Goal: Transaction & Acquisition: Purchase product/service

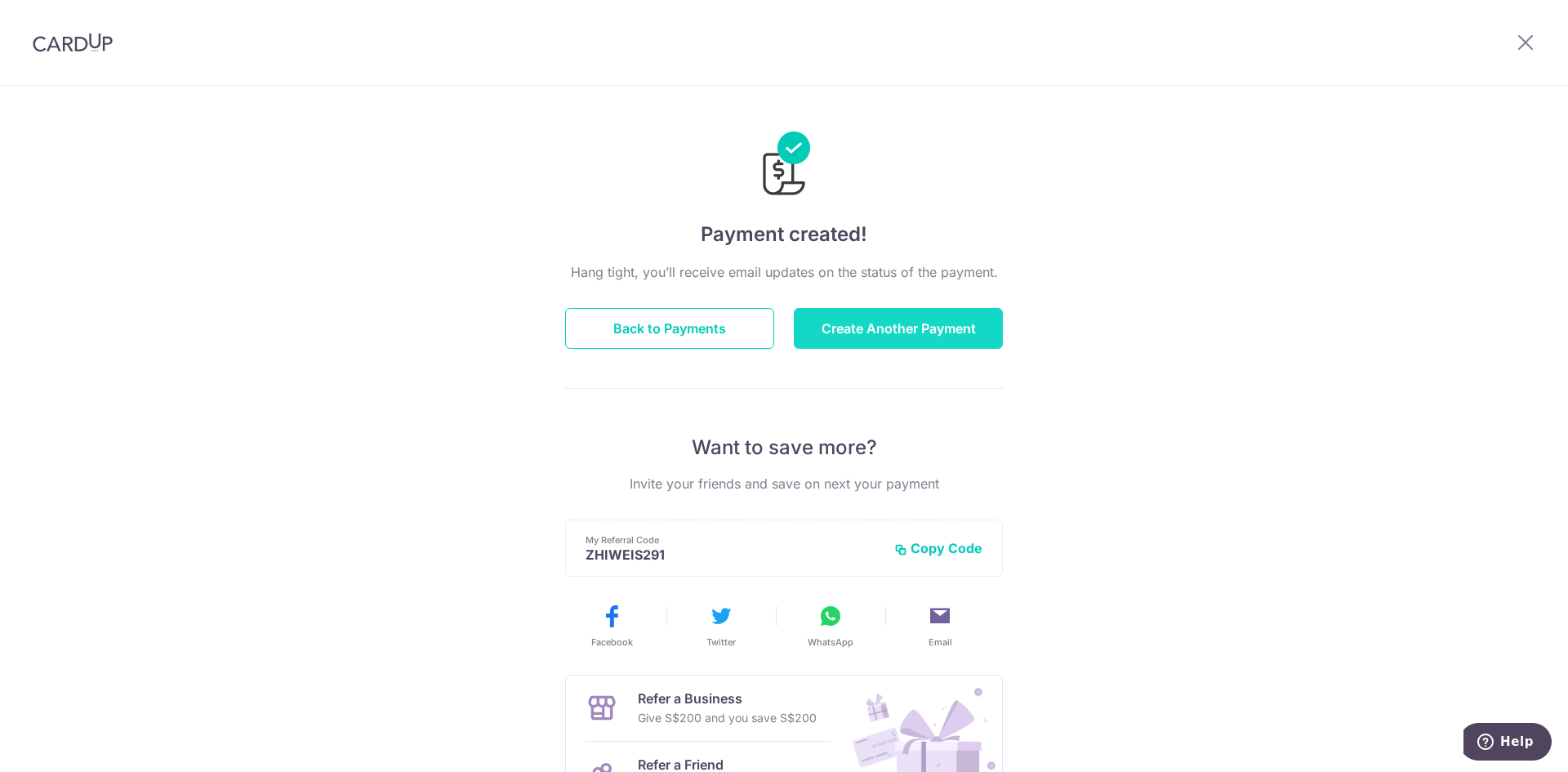
click at [879, 340] on button "Create Another Payment" at bounding box center [898, 328] width 209 height 41
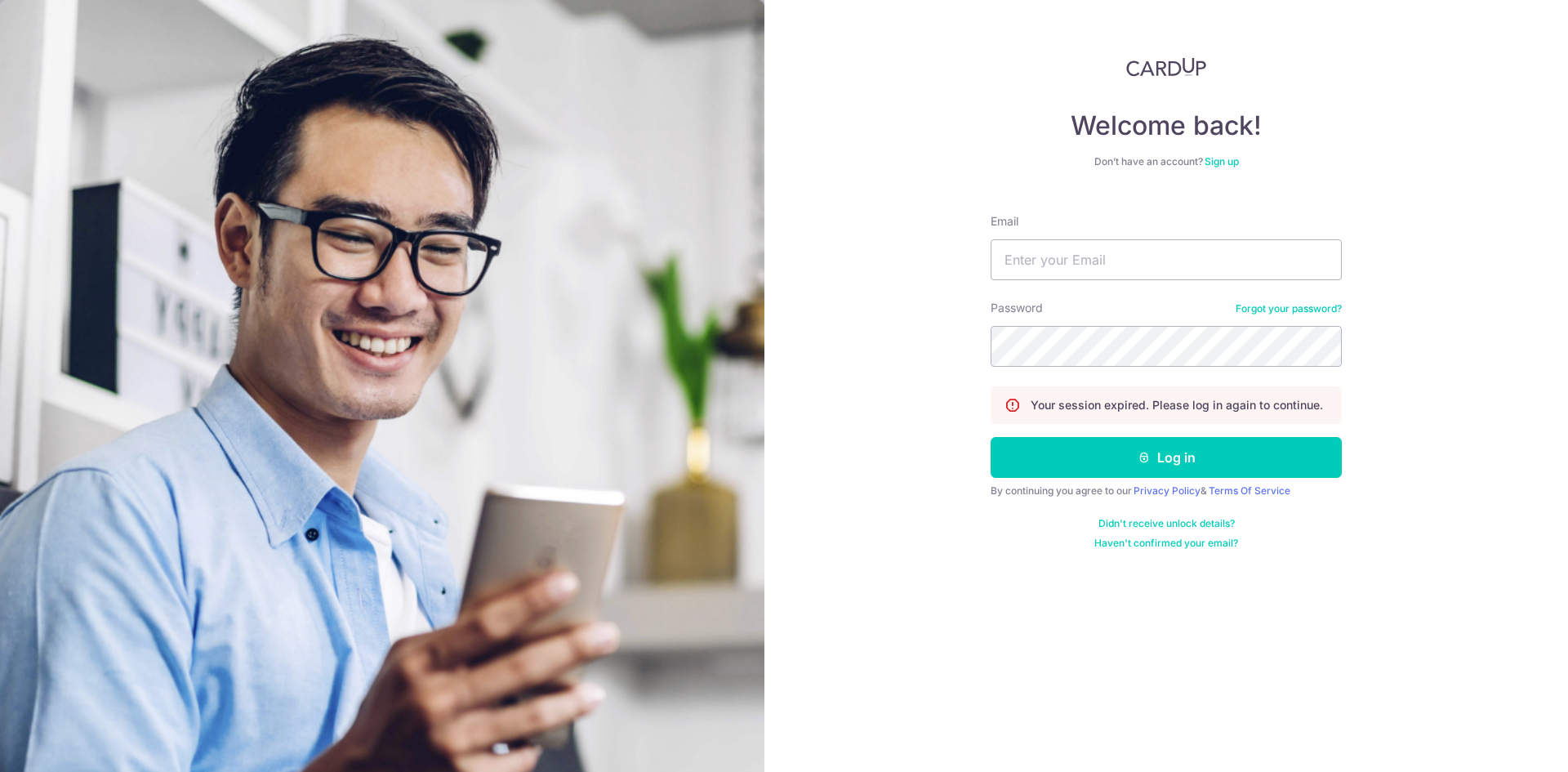
type input "effenberg688@hotmail.com"
drag, startPoint x: 1185, startPoint y: 266, endPoint x: 898, endPoint y: 269, distance: 287.0
click at [898, 269] on div "Welcome back! Don’t have an account? Sign up Email effenberg688@hotmail.com Pas…" at bounding box center [1166, 386] width 804 height 772
click at [1120, 263] on input "Email" at bounding box center [1166, 259] width 351 height 41
type input "zhiwei168sgmt@gmail.com"
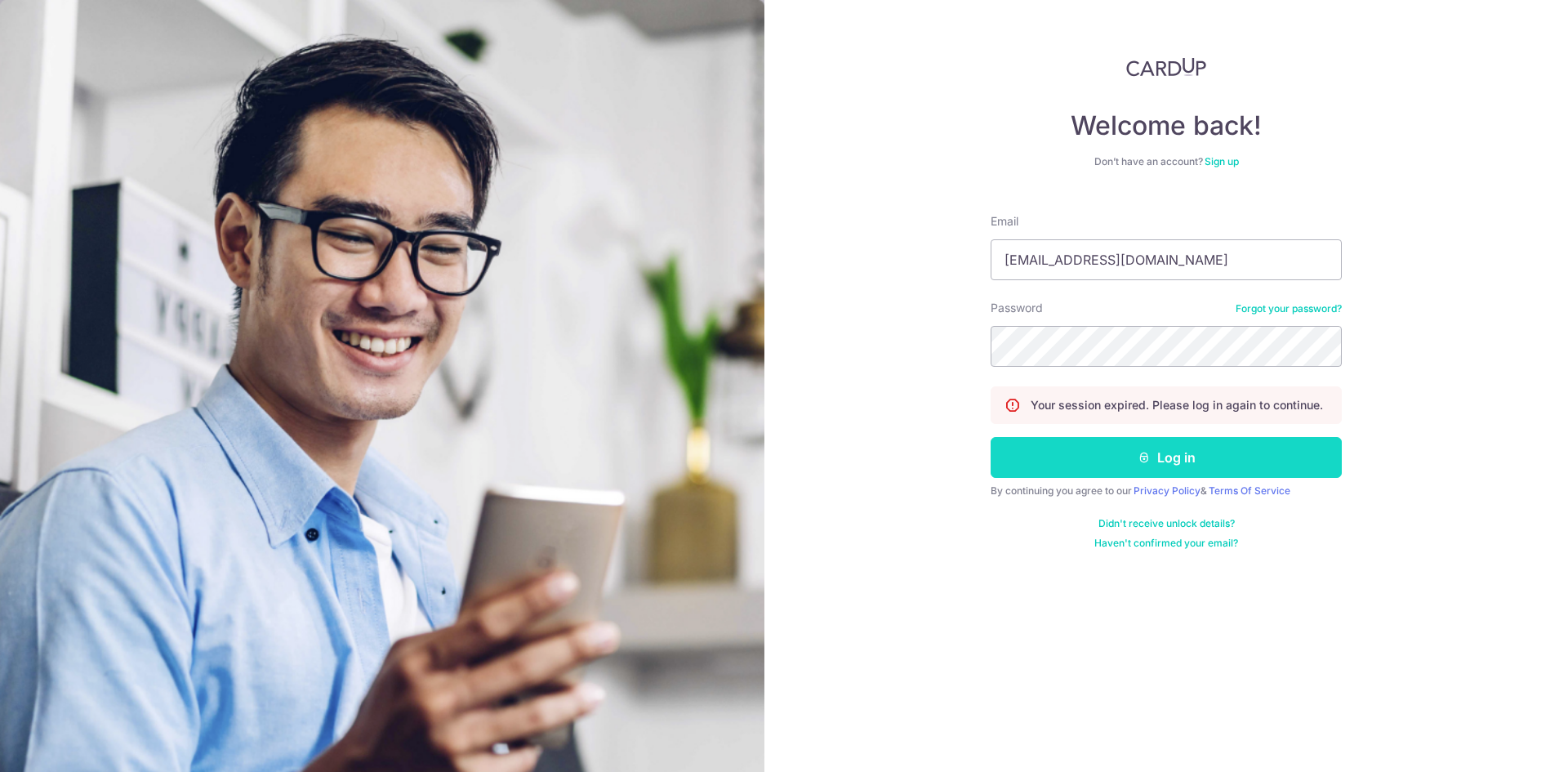
click at [1159, 465] on button "Log in" at bounding box center [1166, 457] width 351 height 41
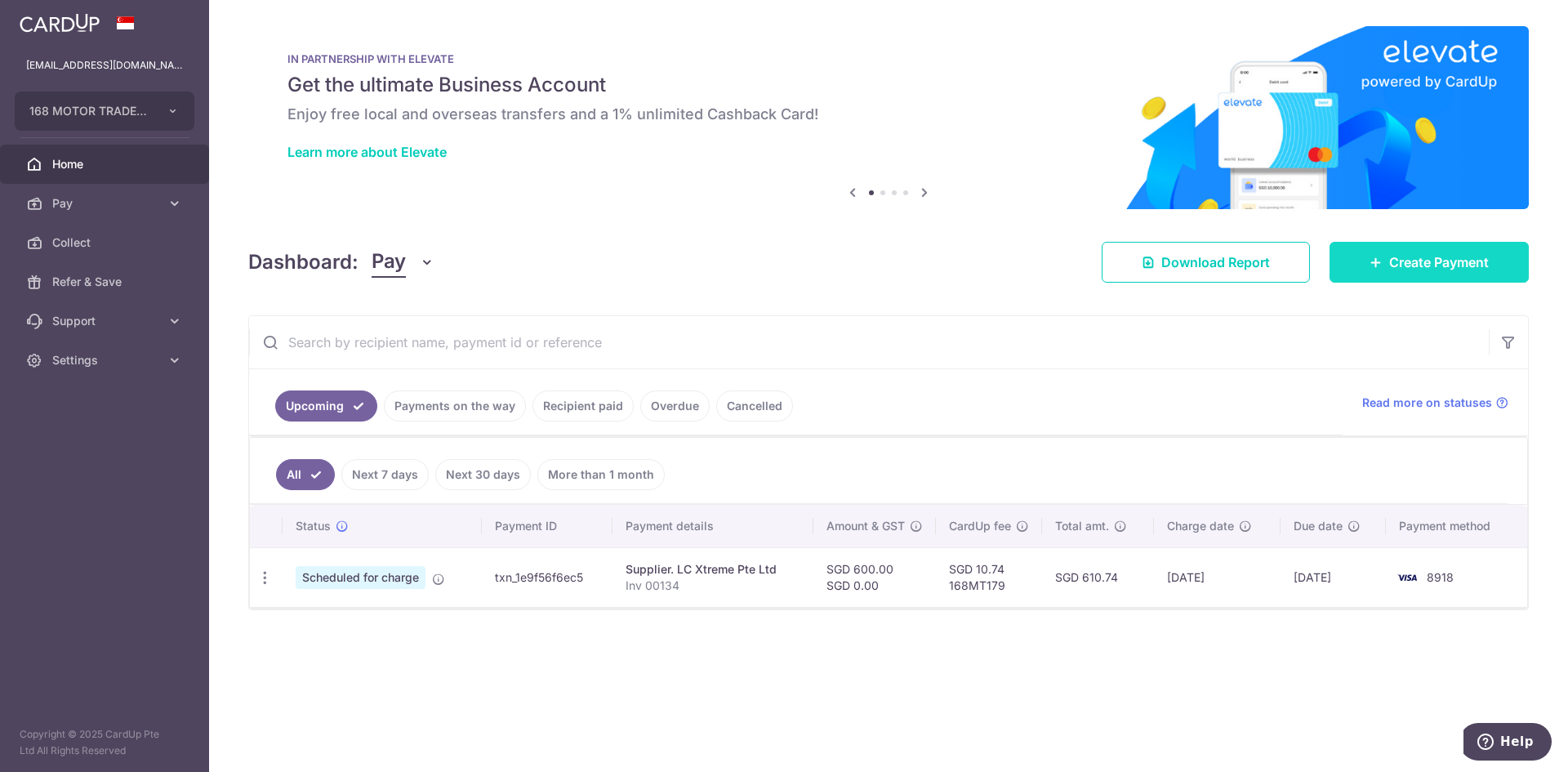
click at [1403, 269] on span "Create Payment" at bounding box center [1438, 262] width 99 height 20
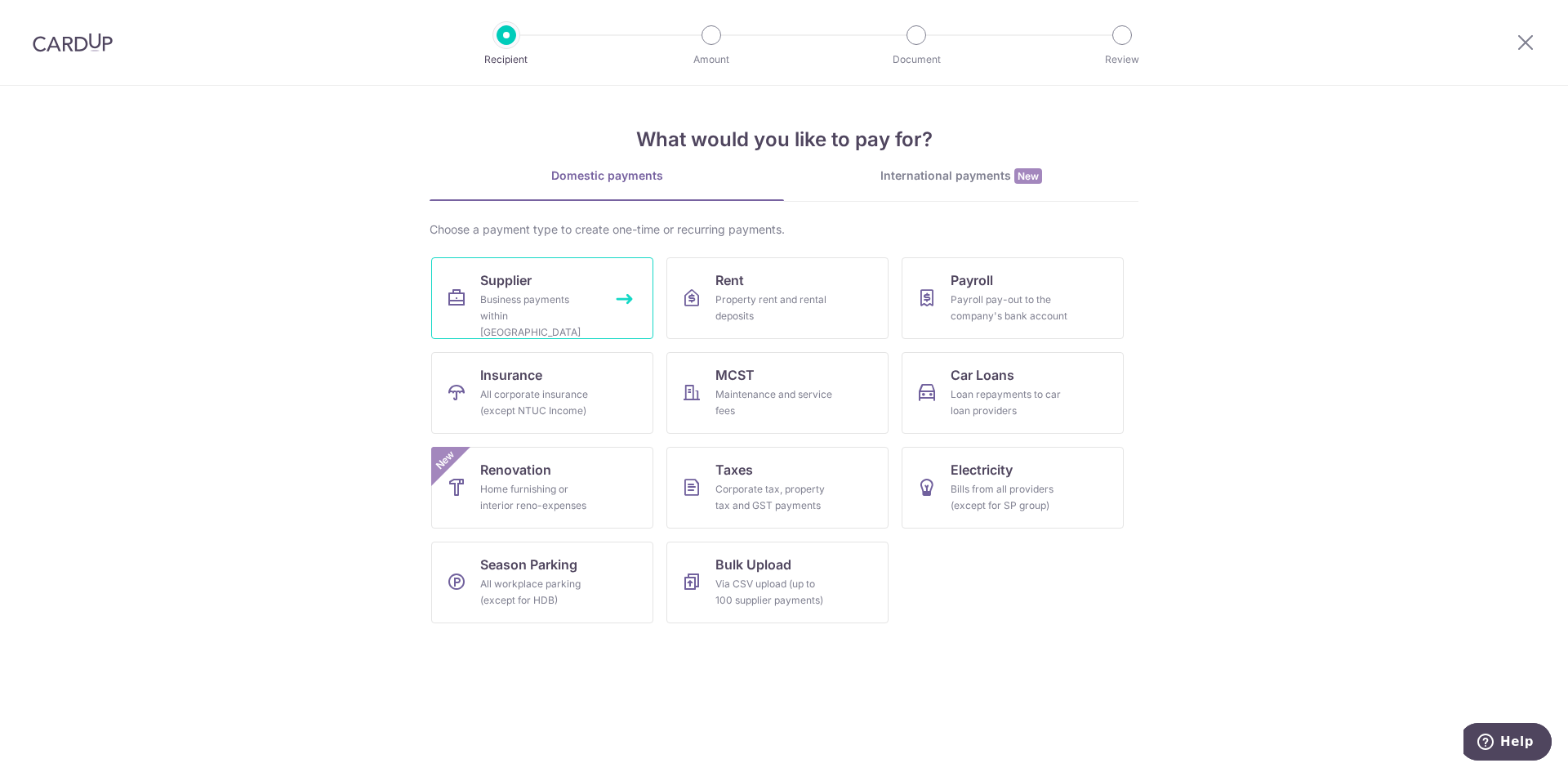
click at [511, 280] on span "Supplier" at bounding box center [506, 280] width 52 height 20
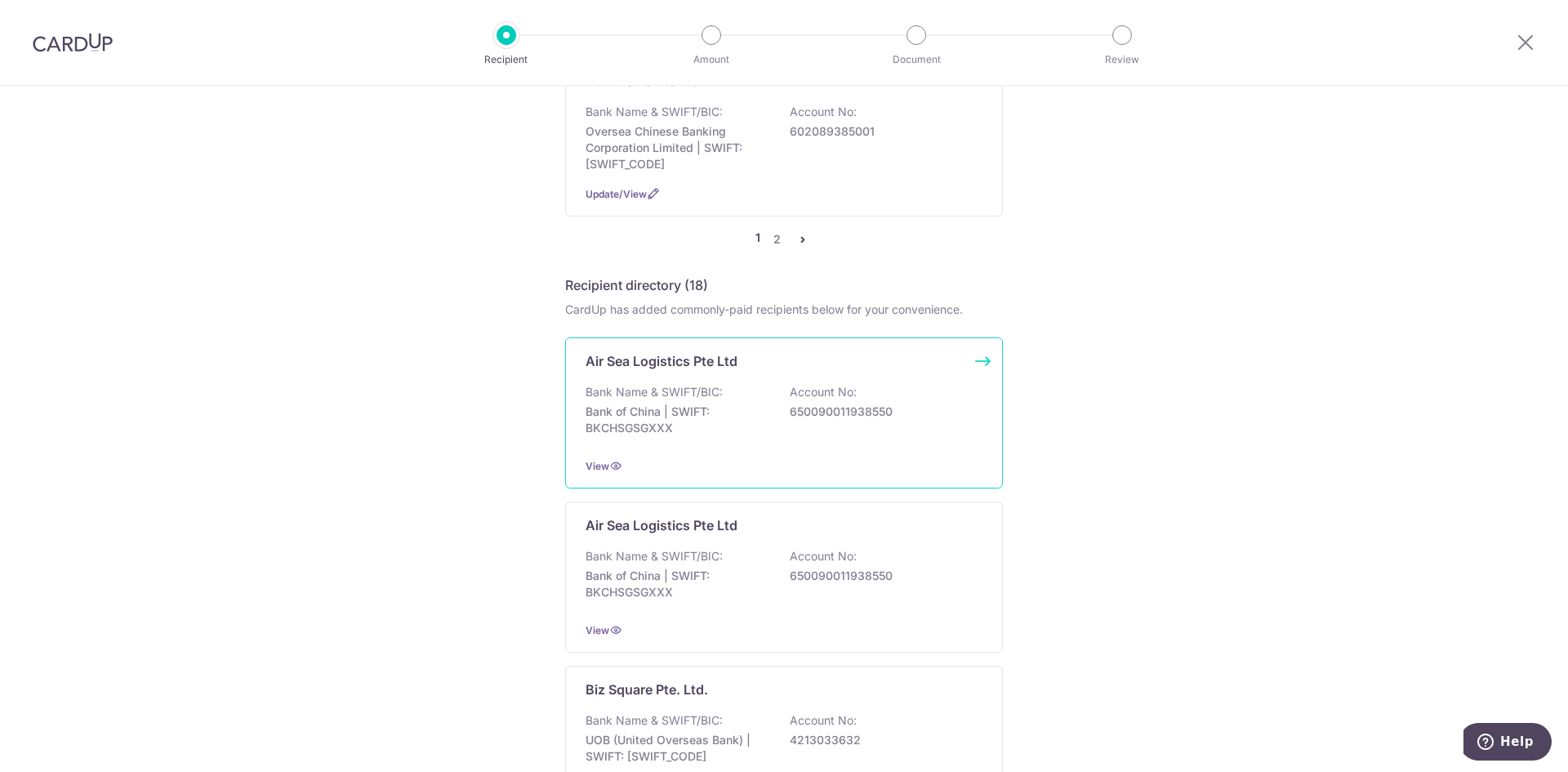
scroll to position [1552, 0]
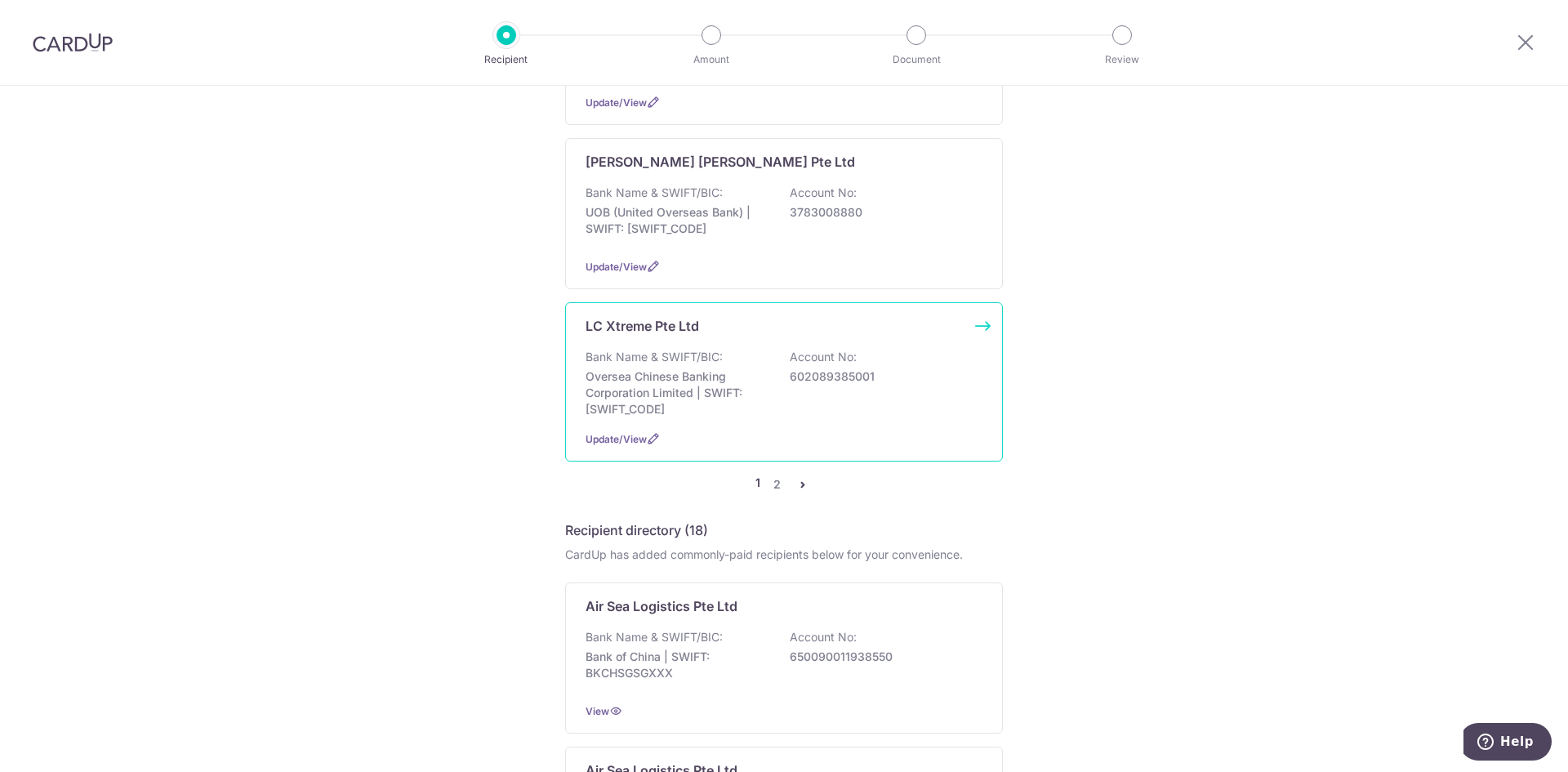
click at [723, 369] on p "Oversea Chinese Banking Corporation Limited | SWIFT: OCBCSGSGXXX" at bounding box center [676, 393] width 183 height 49
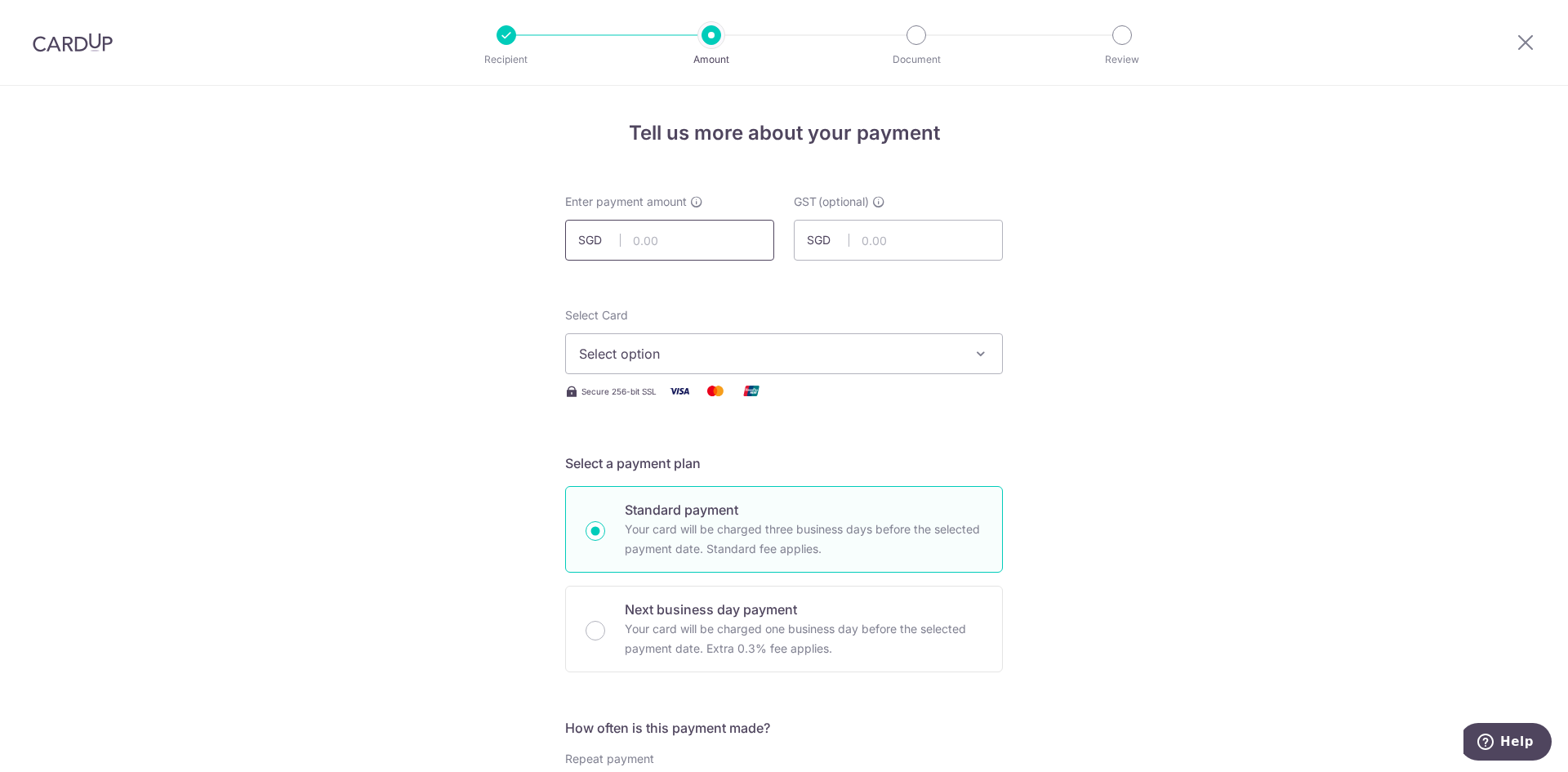
drag, startPoint x: 0, startPoint y: 0, endPoint x: 670, endPoint y: 243, distance: 712.7
click at [669, 244] on input "text" at bounding box center [670, 239] width 209 height 41
type input "950.50"
click at [927, 378] on div "Select Card Select option Add credit card Your Cards **** 8918 **** 6972 **** 9…" at bounding box center [784, 353] width 438 height 94
click at [923, 354] on span "Select option" at bounding box center [769, 354] width 380 height 20
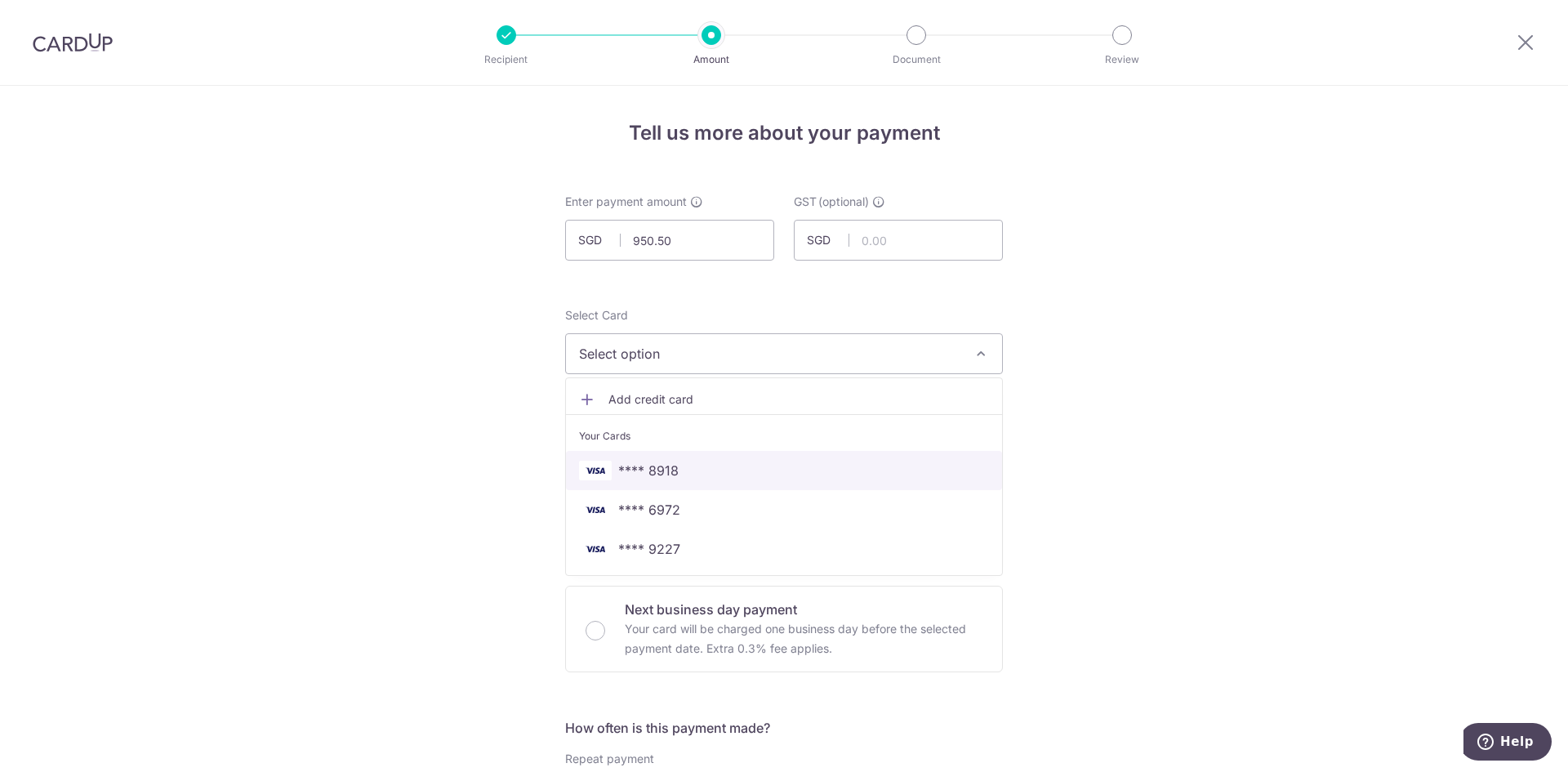
click at [726, 464] on span "**** 8918" at bounding box center [784, 471] width 410 height 20
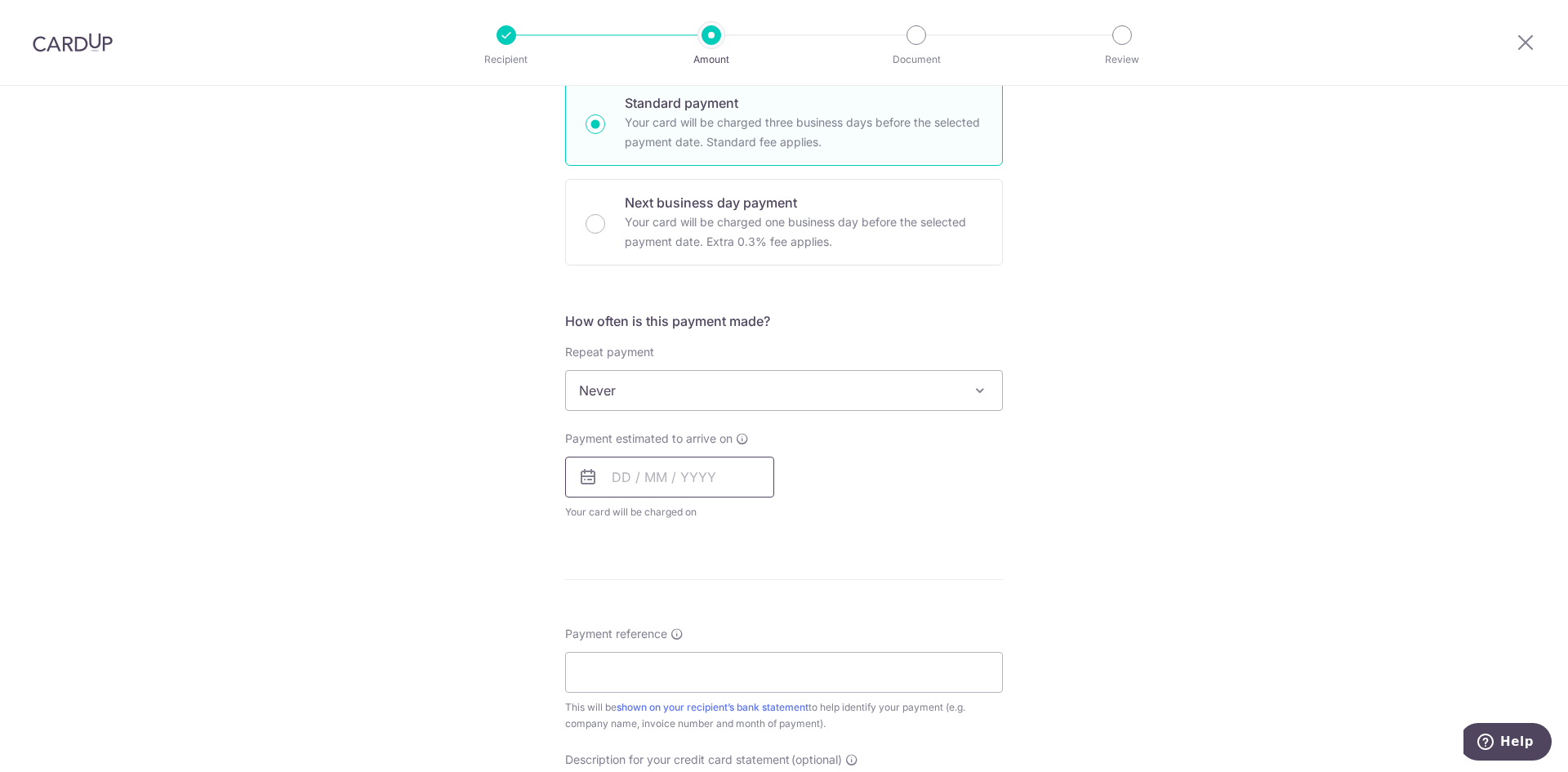
scroll to position [409, 0]
click at [694, 477] on input "text" at bounding box center [670, 475] width 209 height 41
click at [754, 590] on link "3" at bounding box center [762, 591] width 26 height 26
type input "03/10/2025"
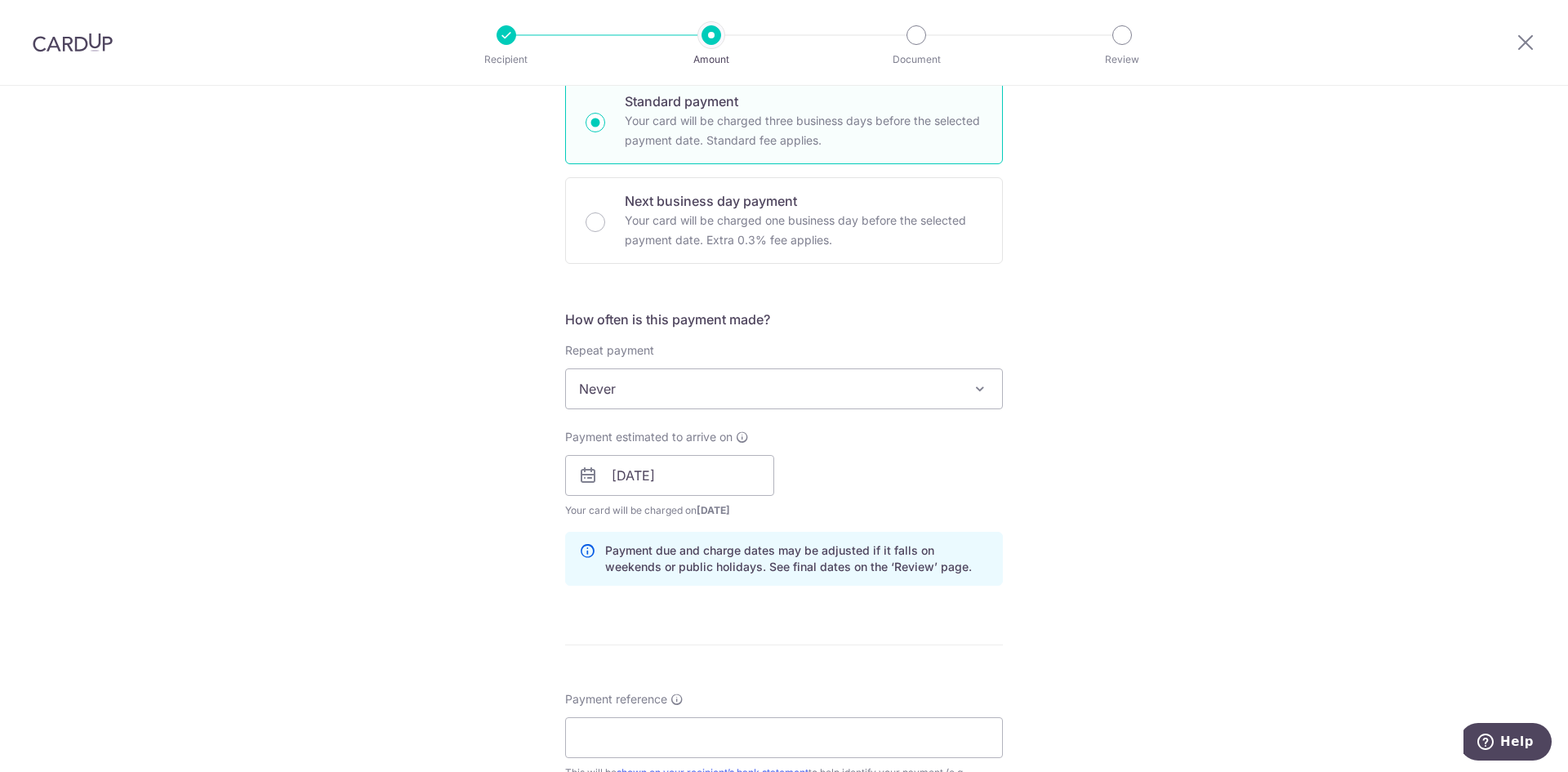
click at [1133, 503] on div "Tell us more about your payment Enter payment amount SGD 950.50 950.50 GST (opt…" at bounding box center [784, 504] width 1568 height 1654
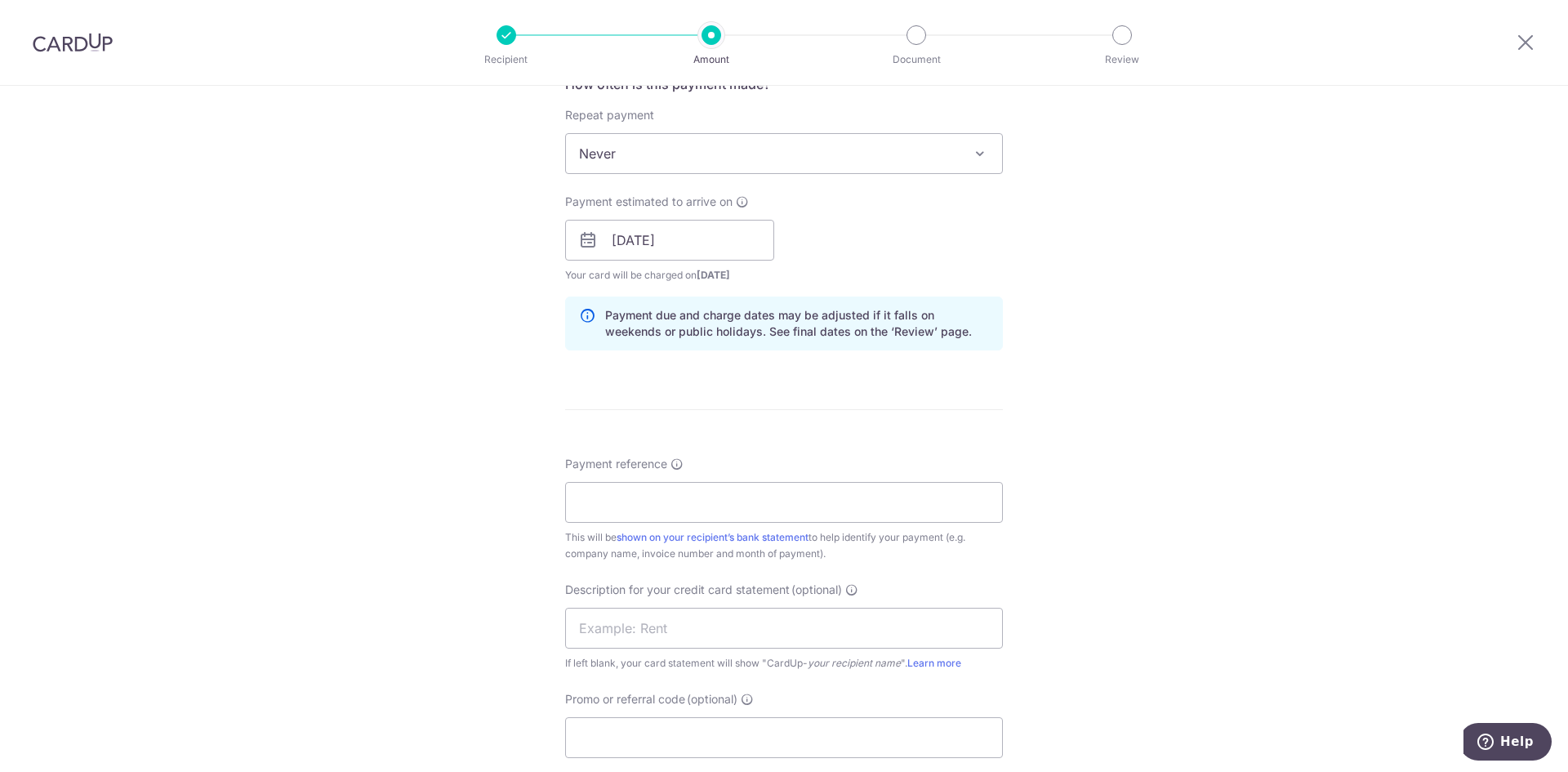
scroll to position [654, 0]
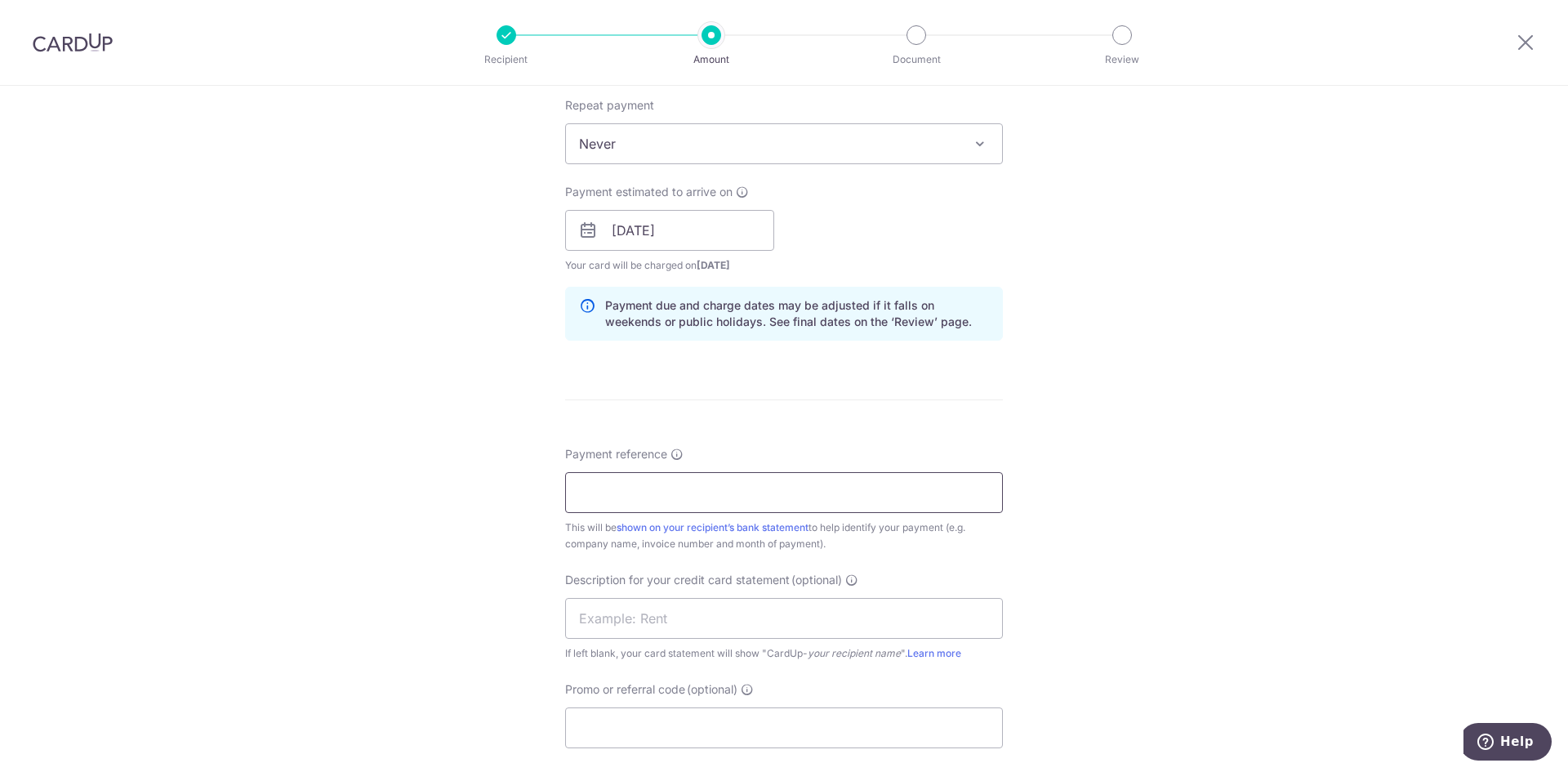
click at [669, 500] on input "Payment reference" at bounding box center [784, 493] width 438 height 41
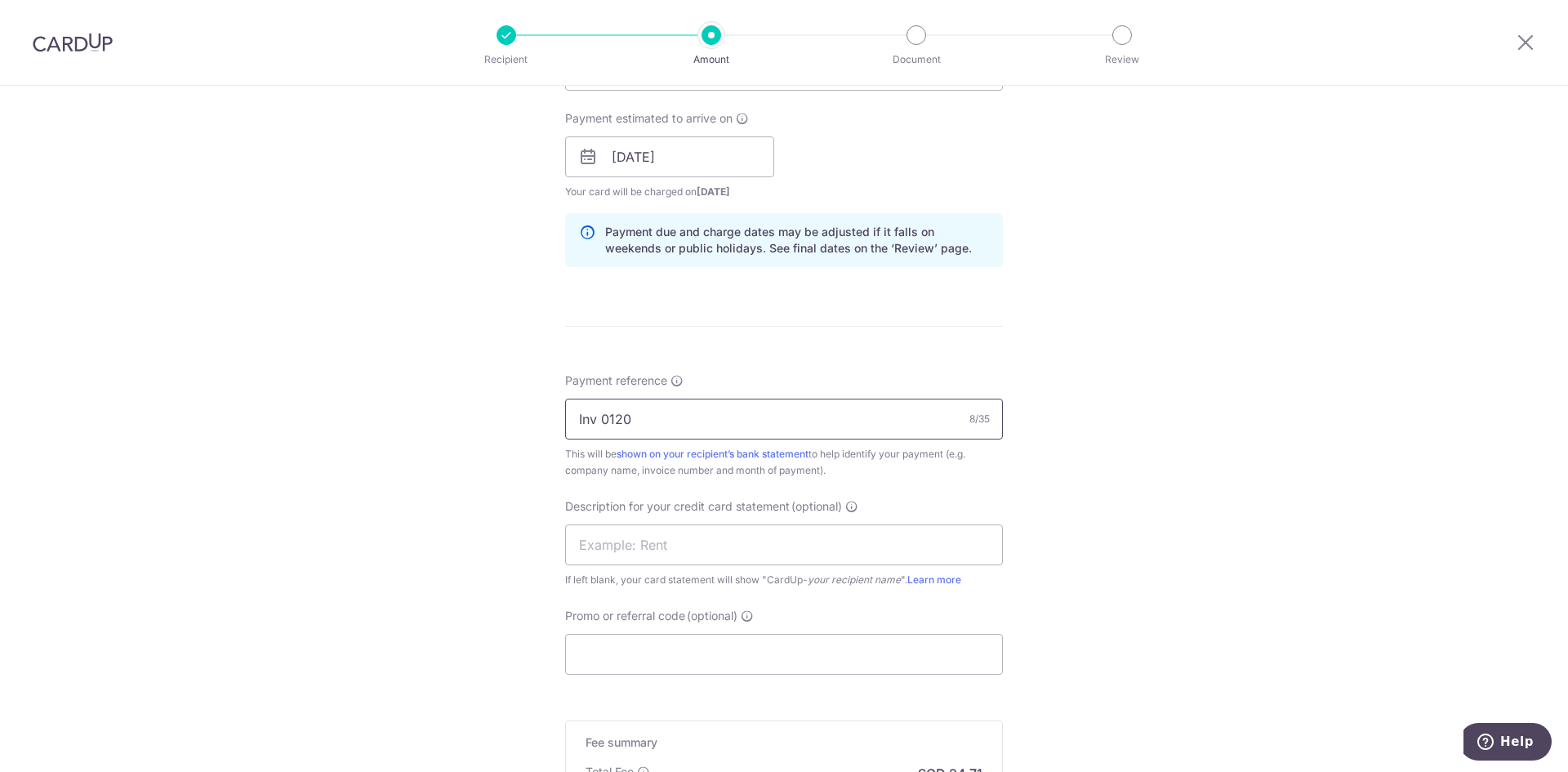
scroll to position [817, 0]
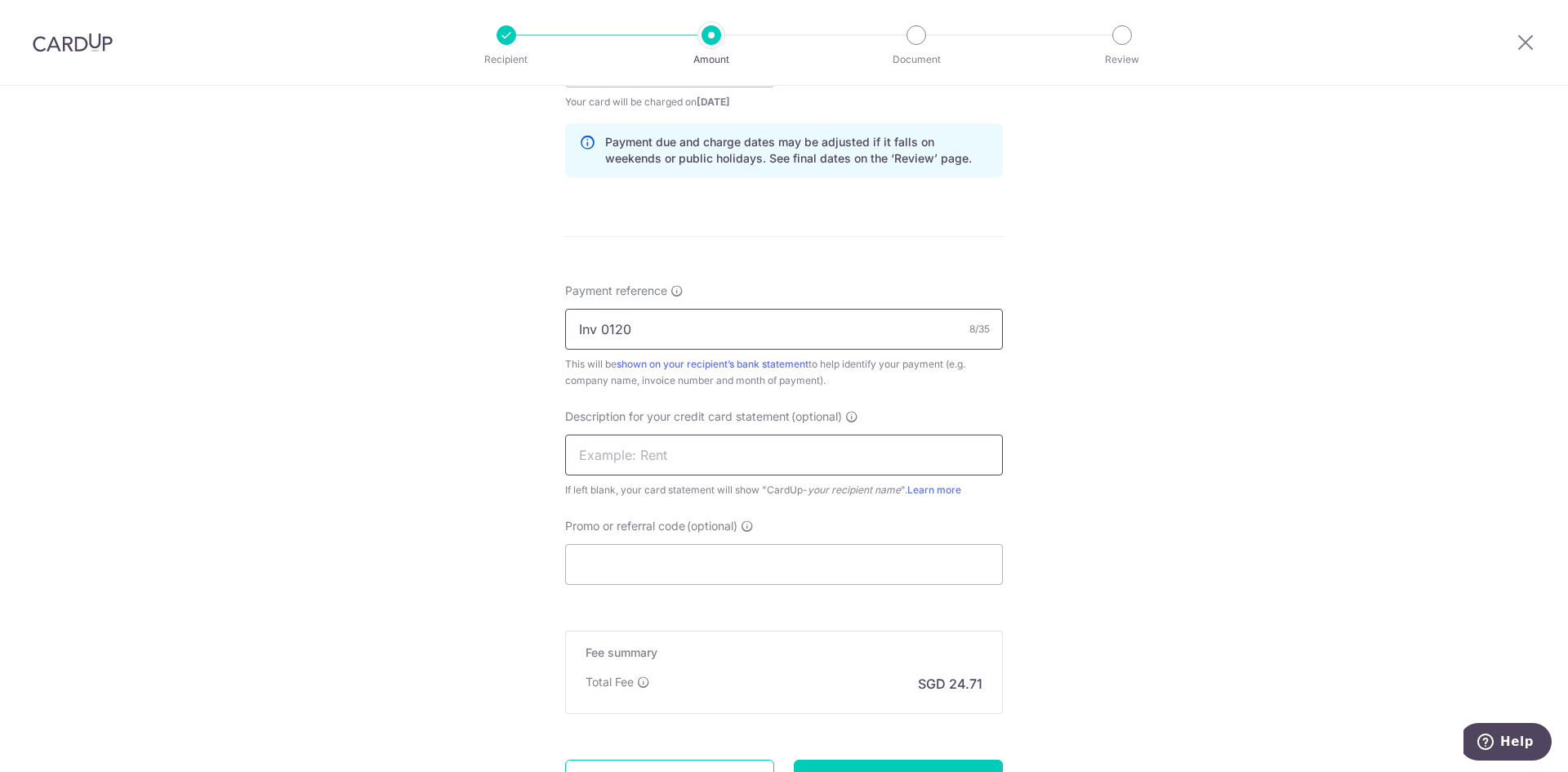
type input "Inv 0120"
click at [712, 465] on input "text" at bounding box center [784, 454] width 438 height 41
type input "168MPV 0525"
click at [711, 561] on input "Promo or referral code (optional)" at bounding box center [784, 564] width 438 height 41
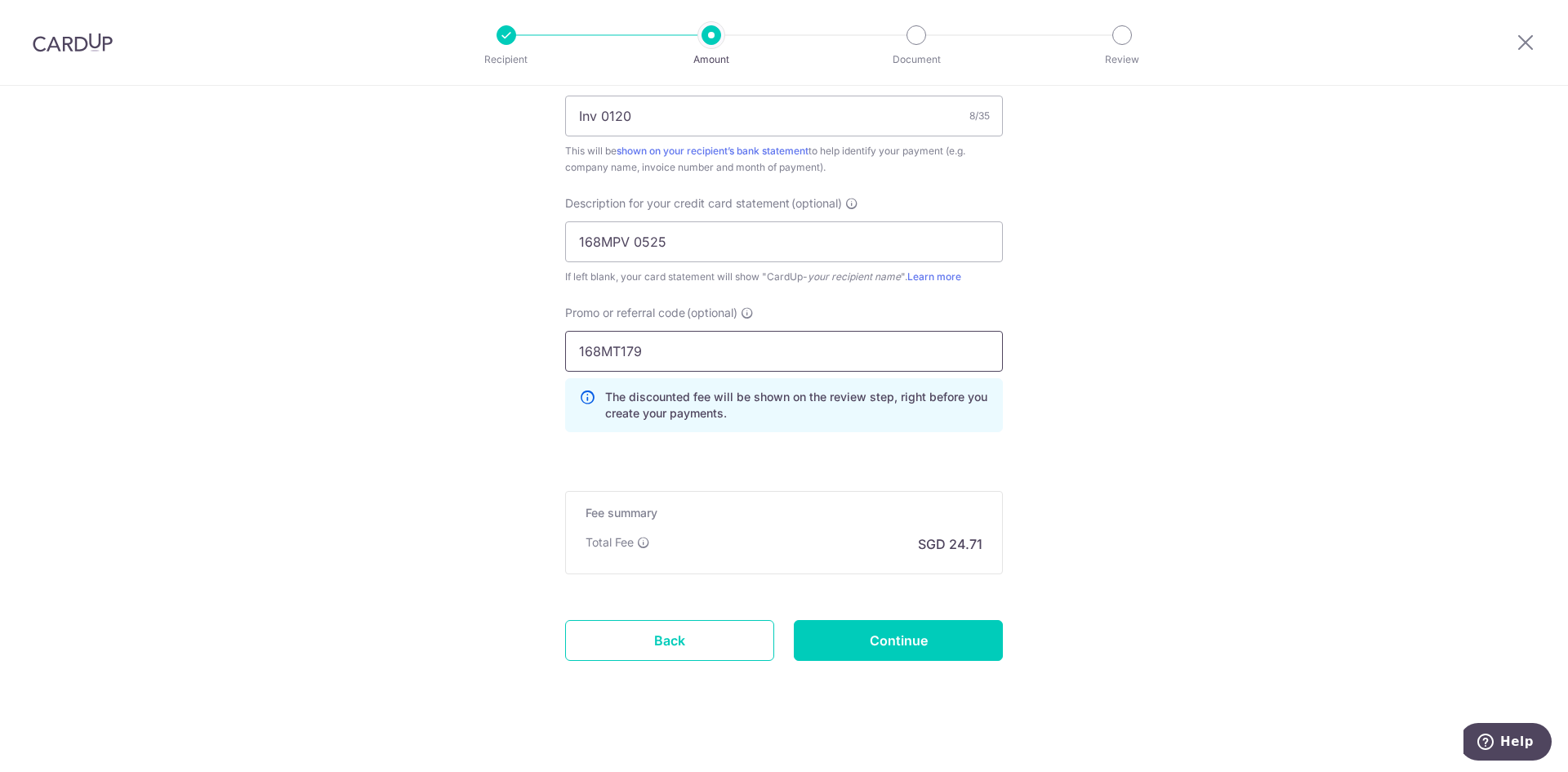
scroll to position [1041, 0]
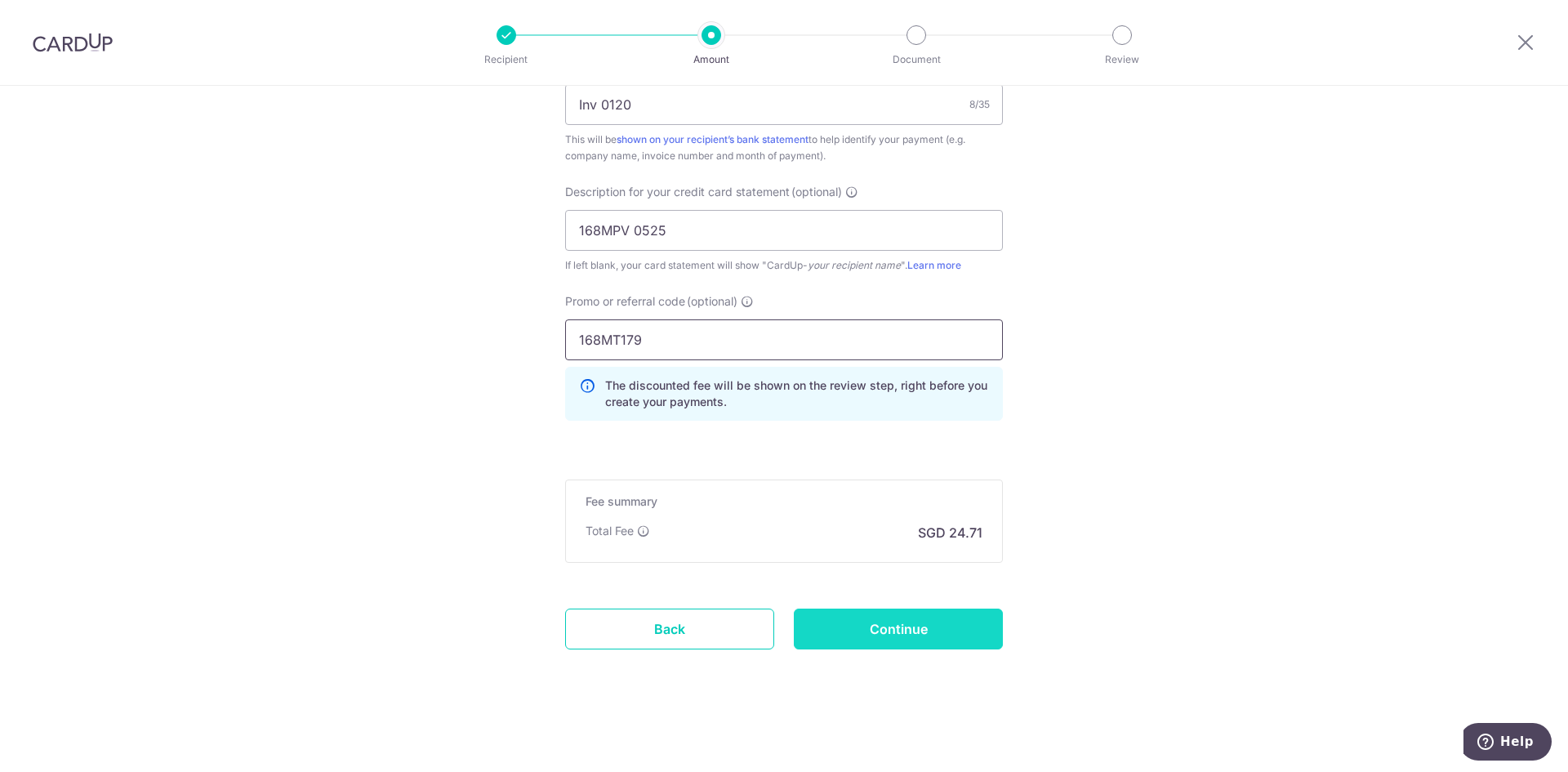
type input "168MT179"
click at [892, 625] on input "Continue" at bounding box center [898, 629] width 209 height 41
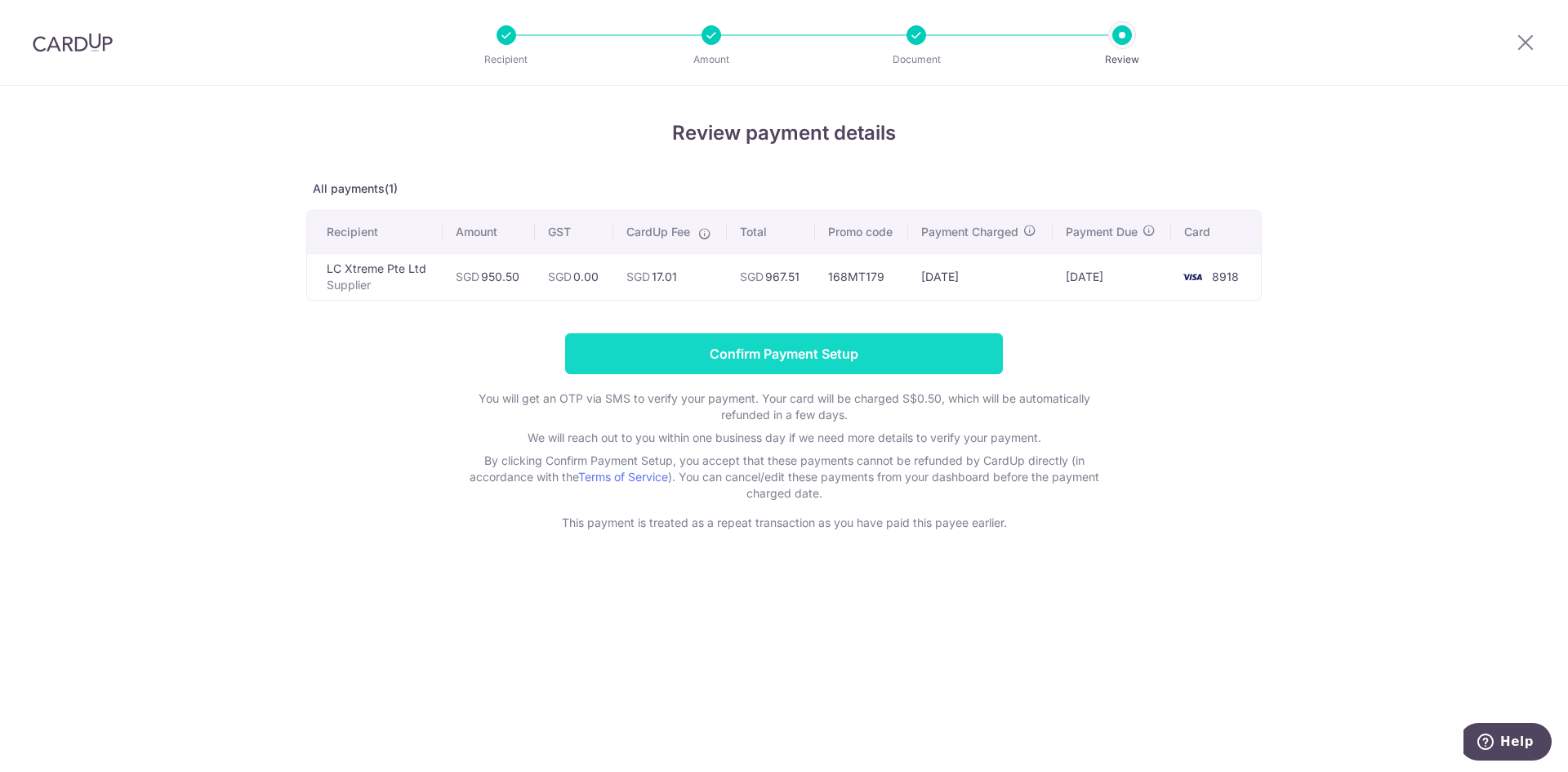
click at [774, 350] on input "Confirm Payment Setup" at bounding box center [784, 353] width 438 height 41
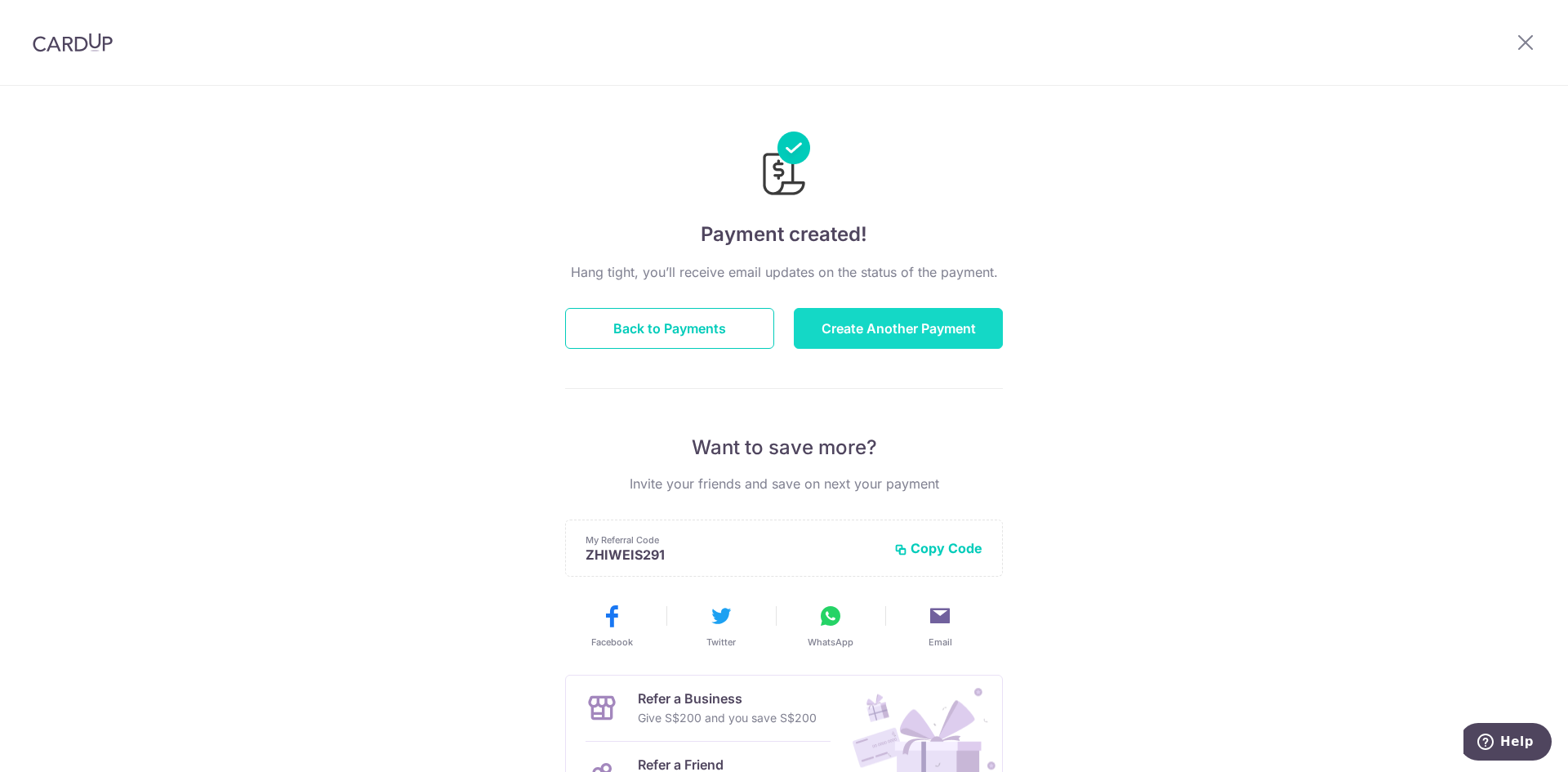
click at [846, 326] on button "Create Another Payment" at bounding box center [898, 328] width 209 height 41
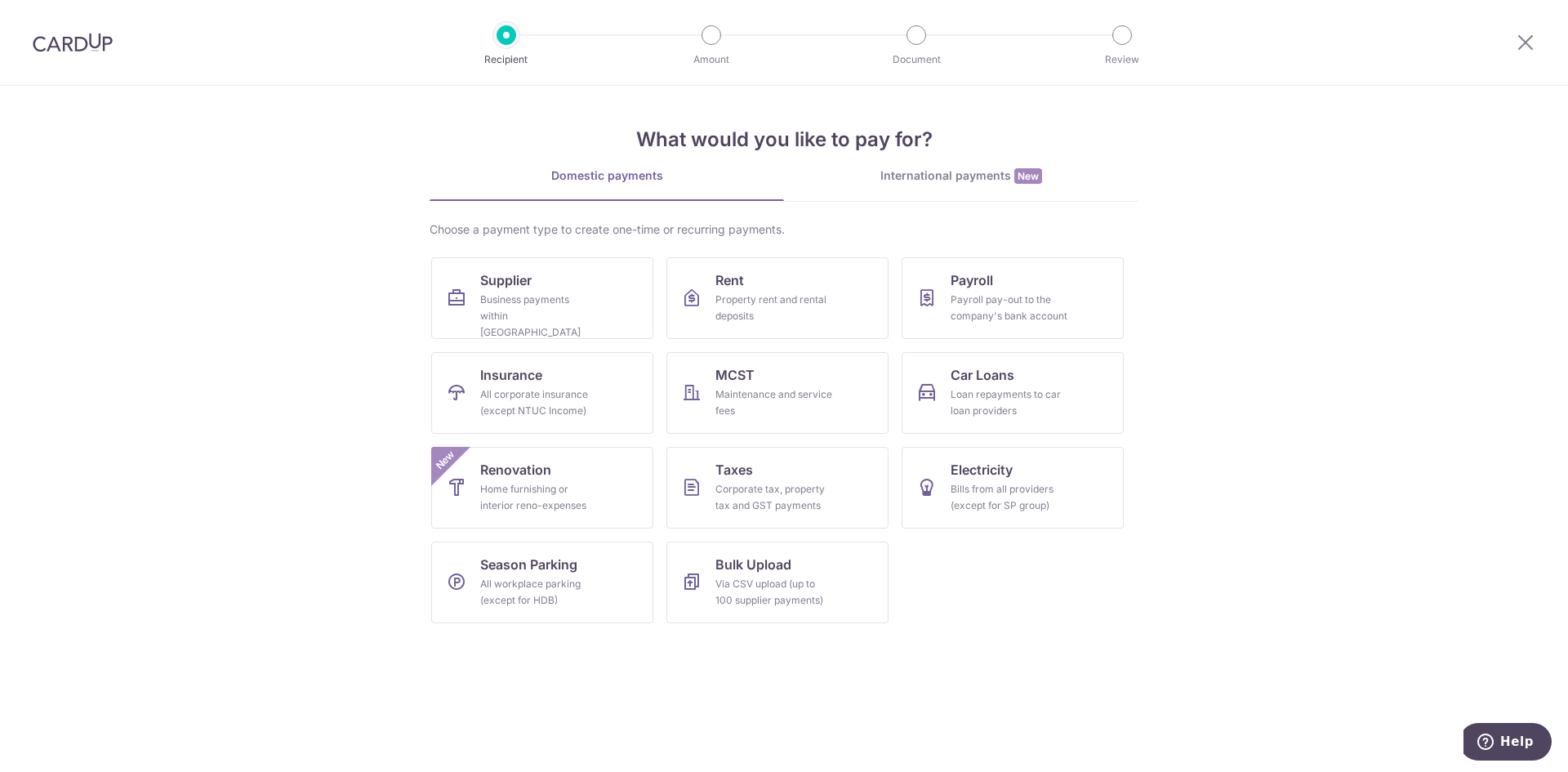
click at [81, 43] on img at bounding box center [73, 43] width 80 height 20
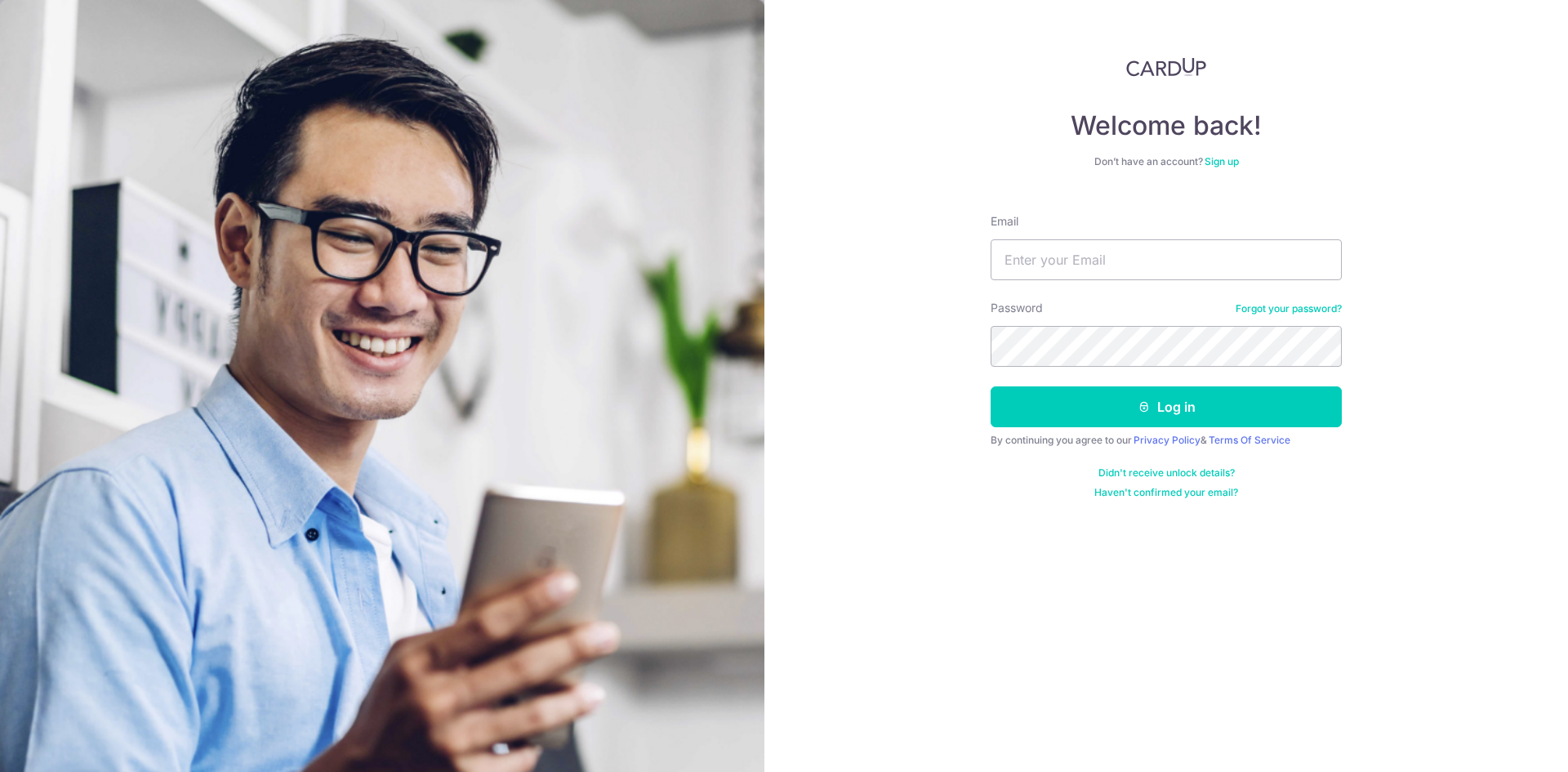
type input "[EMAIL_ADDRESS][DOMAIN_NAME]"
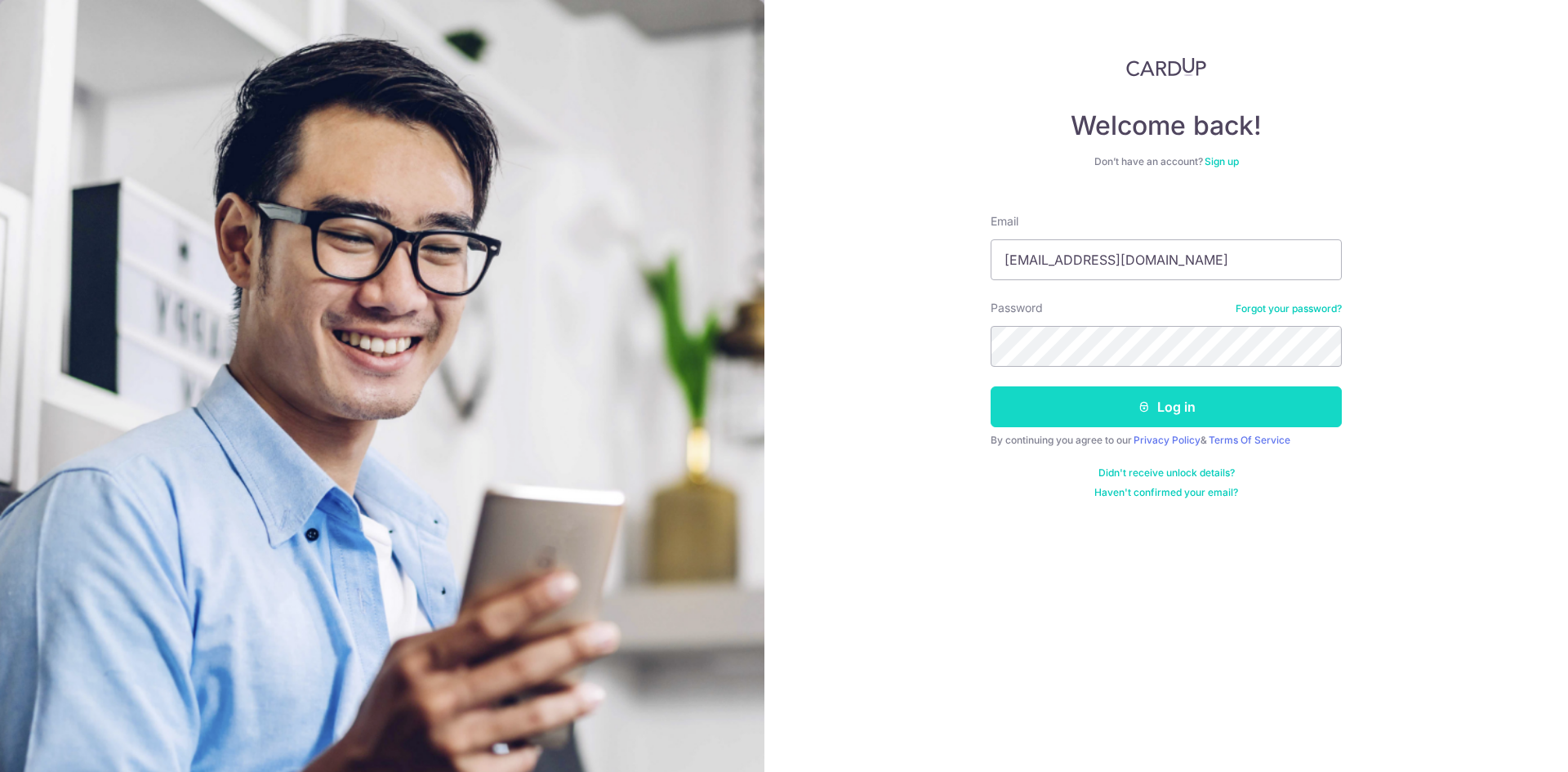
click at [1208, 401] on button "Log in" at bounding box center [1166, 406] width 351 height 41
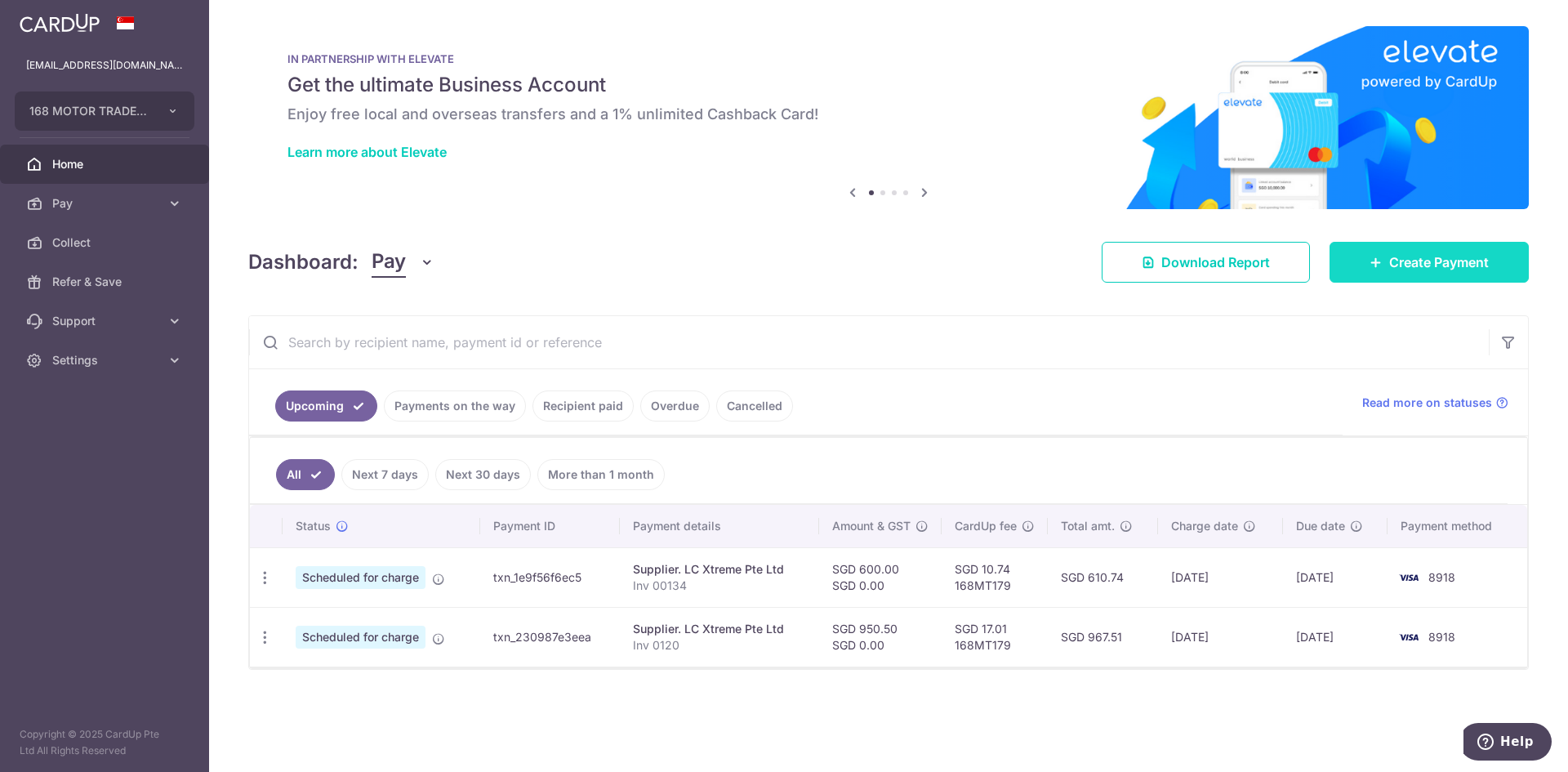
click at [1403, 256] on span "Create Payment" at bounding box center [1438, 262] width 99 height 20
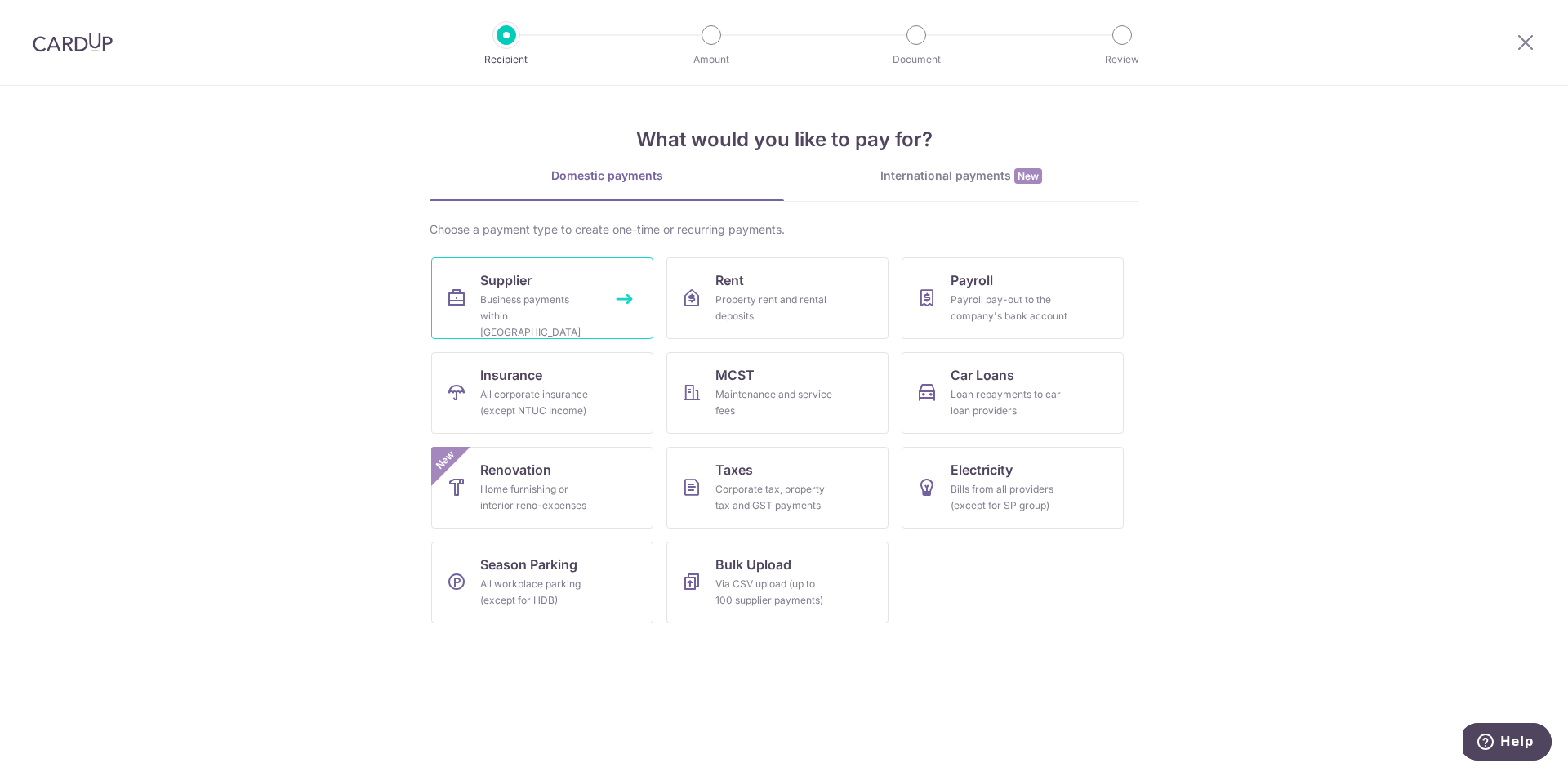
click at [506, 278] on span "Supplier" at bounding box center [506, 280] width 52 height 20
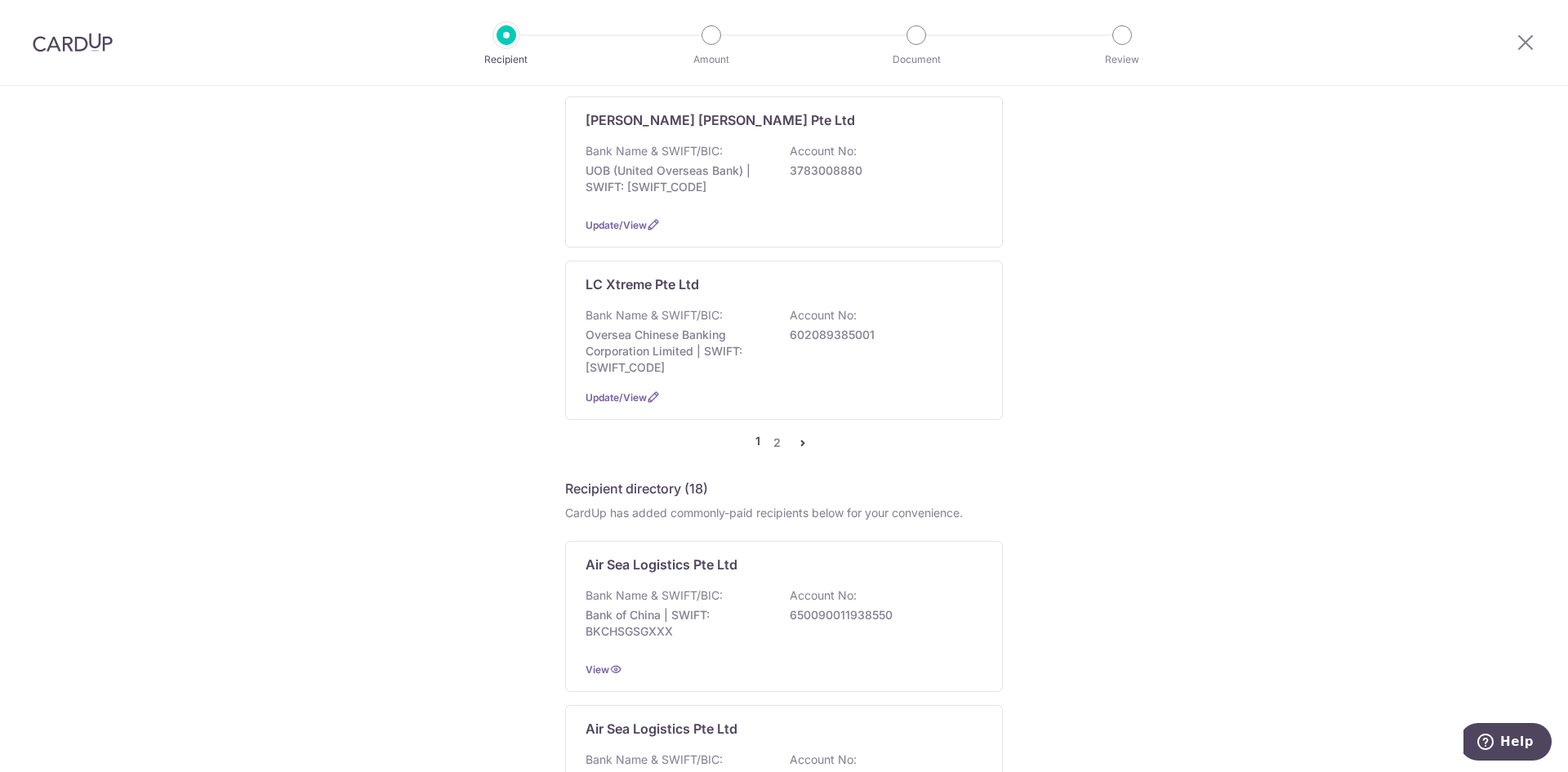
scroll to position [1715, 0]
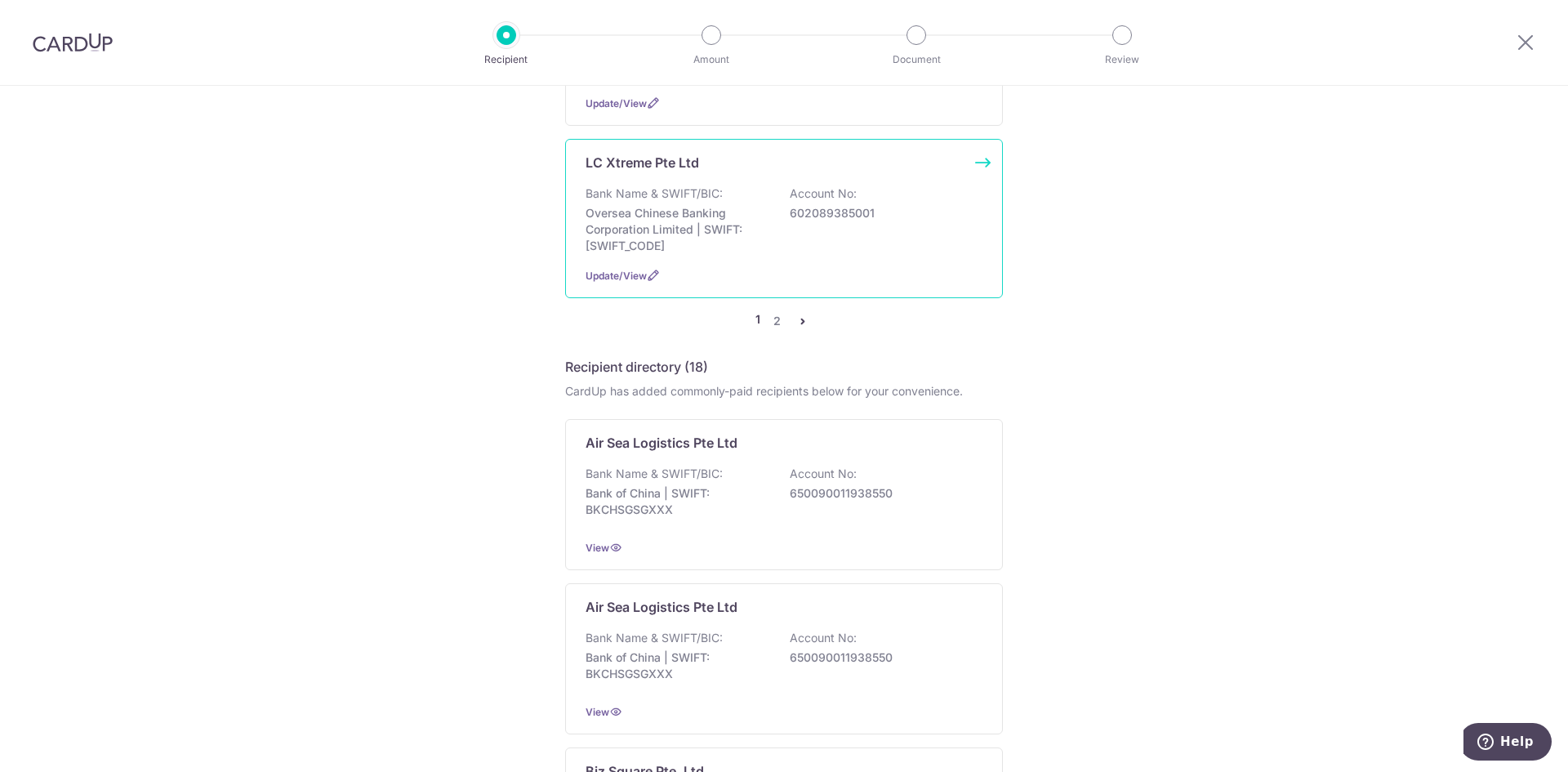
click at [672, 186] on p "Bank Name & SWIFT/BIC:" at bounding box center [653, 194] width 137 height 16
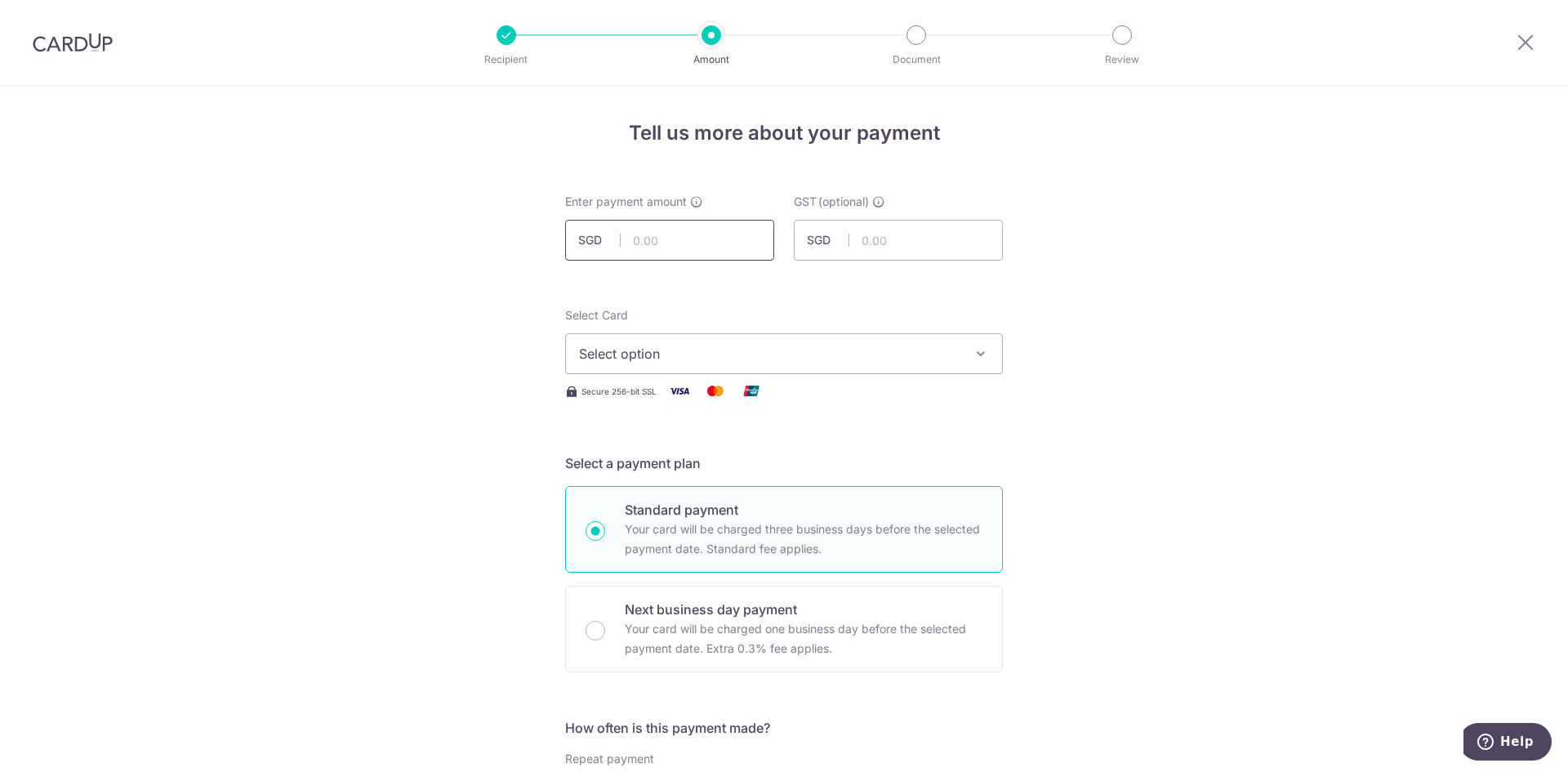
click at [675, 232] on input "text" at bounding box center [670, 239] width 209 height 41
type input "897.22"
click at [897, 347] on span "Select option" at bounding box center [769, 354] width 380 height 20
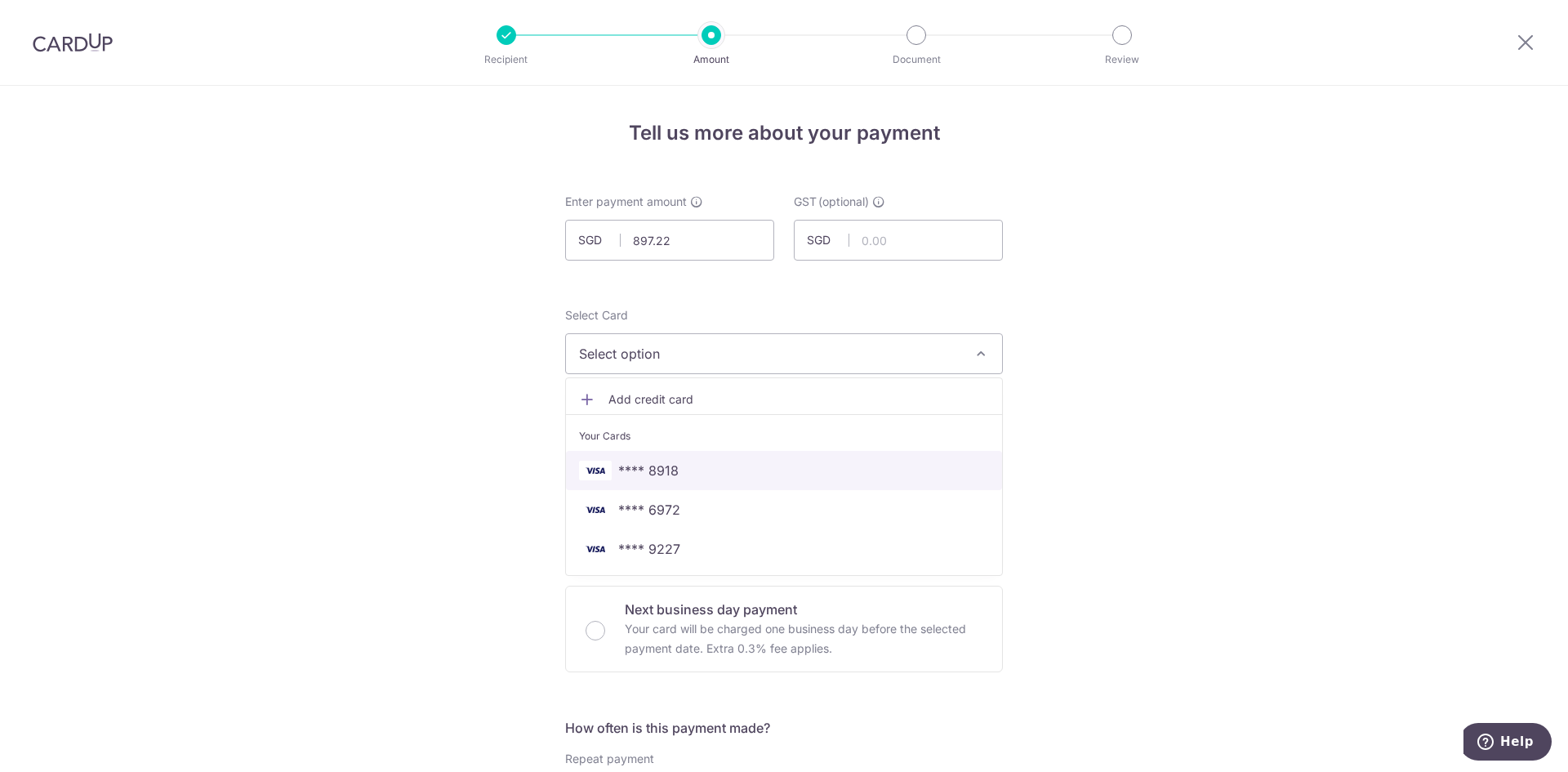
click at [703, 466] on span "**** 8918" at bounding box center [784, 471] width 410 height 20
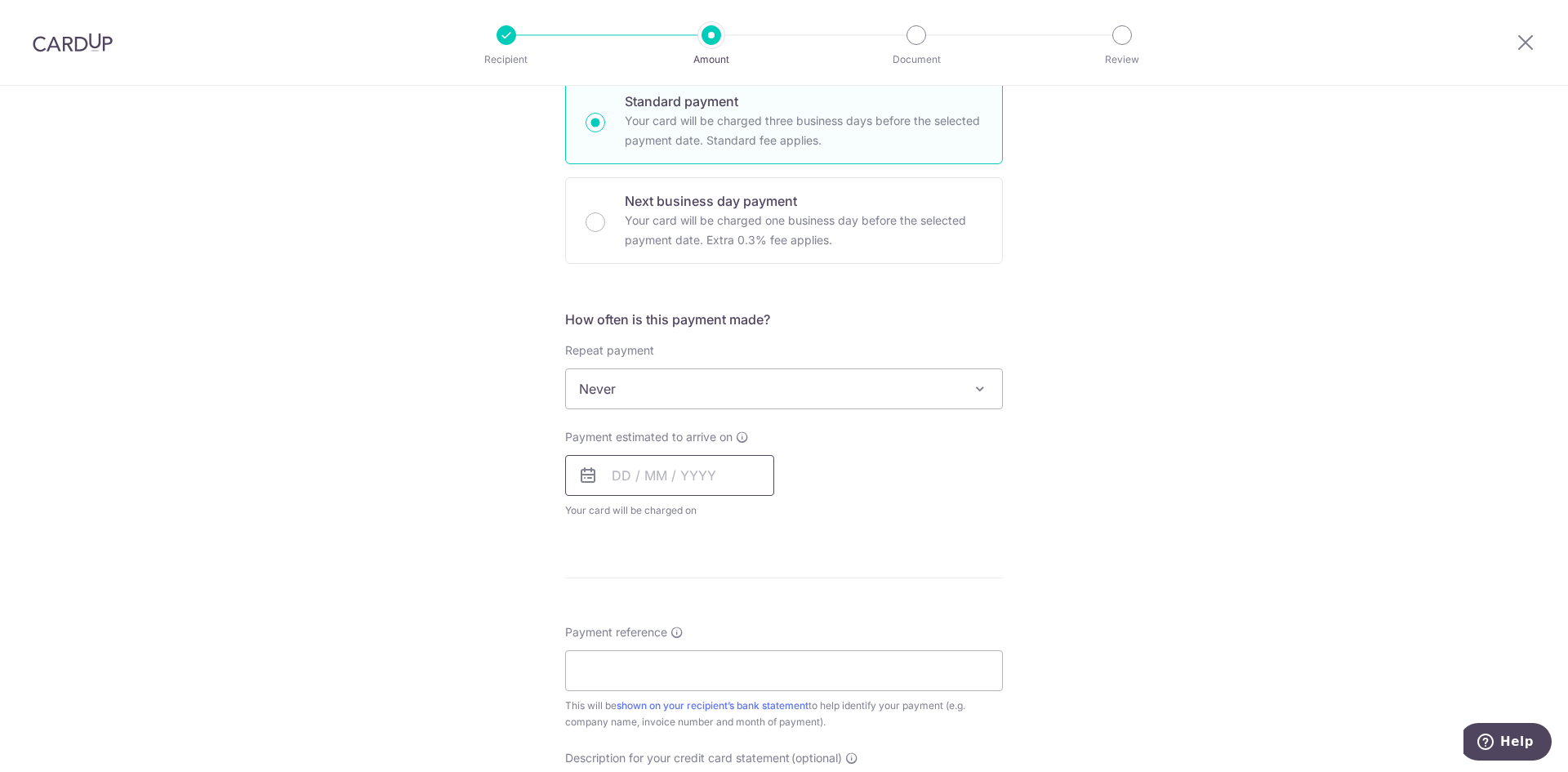
click at [689, 470] on input "text" at bounding box center [670, 475] width 209 height 41
click at [758, 588] on link "3" at bounding box center [762, 591] width 26 height 26
type input "03/10/2025"
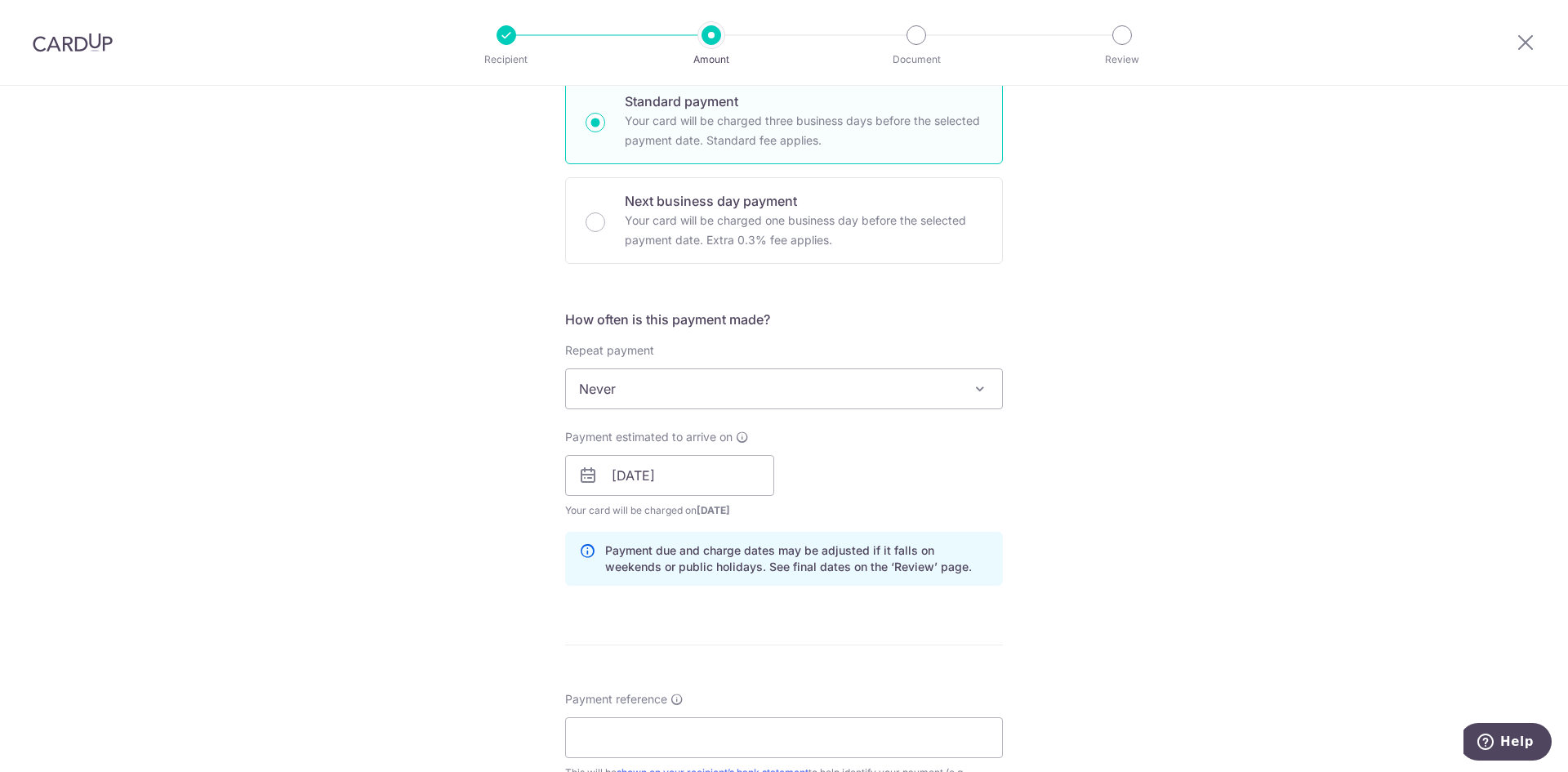
click at [976, 512] on div "Payment estimated to arrive on 03/10/2025 Prev Next Oct Nov Dec 2025 2026 2027 …" at bounding box center [784, 473] width 457 height 90
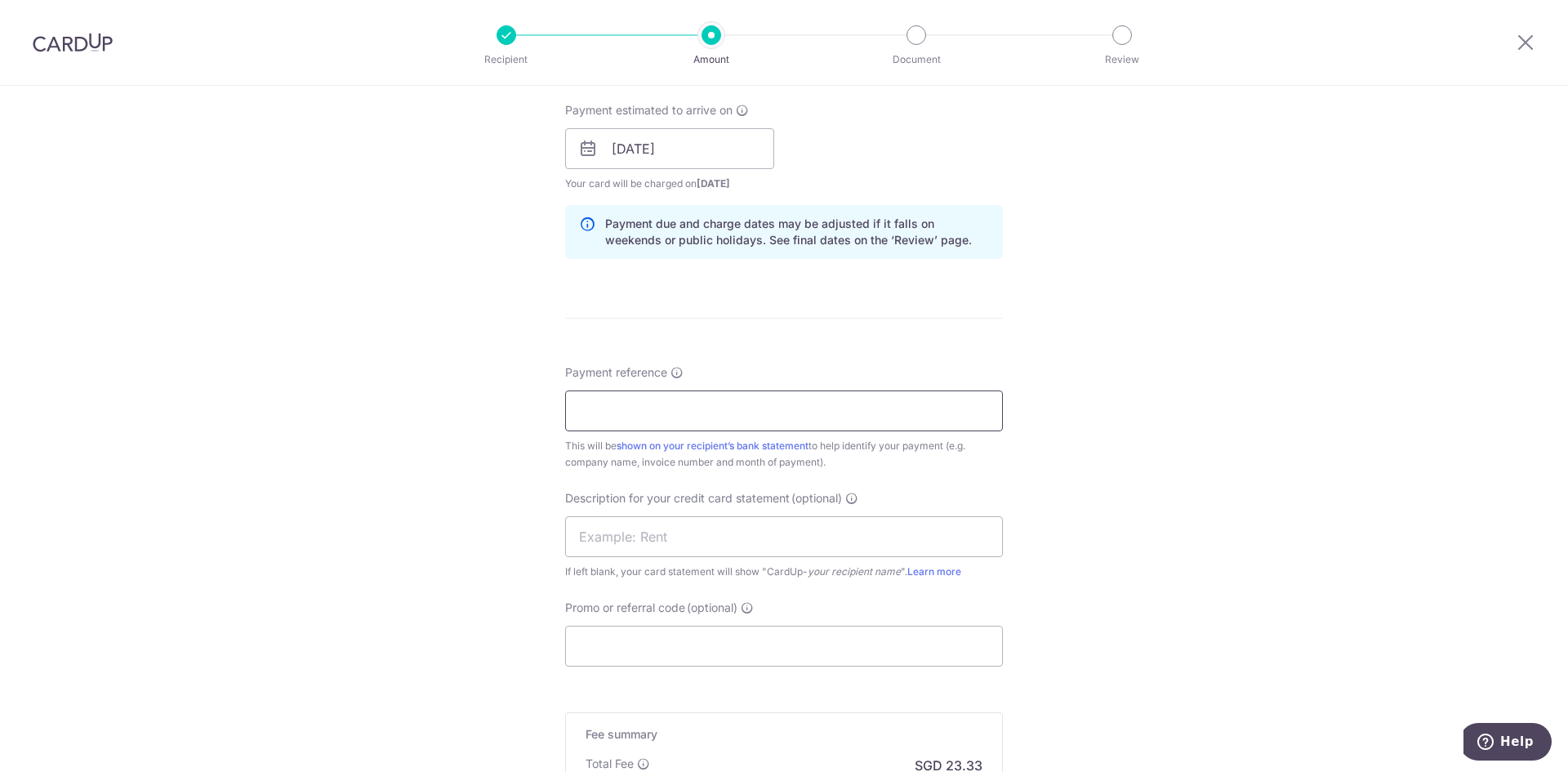
click at [712, 414] on input "Payment reference" at bounding box center [784, 411] width 438 height 41
type input "Inv 0116"
click at [720, 533] on input "text" at bounding box center [784, 536] width 438 height 41
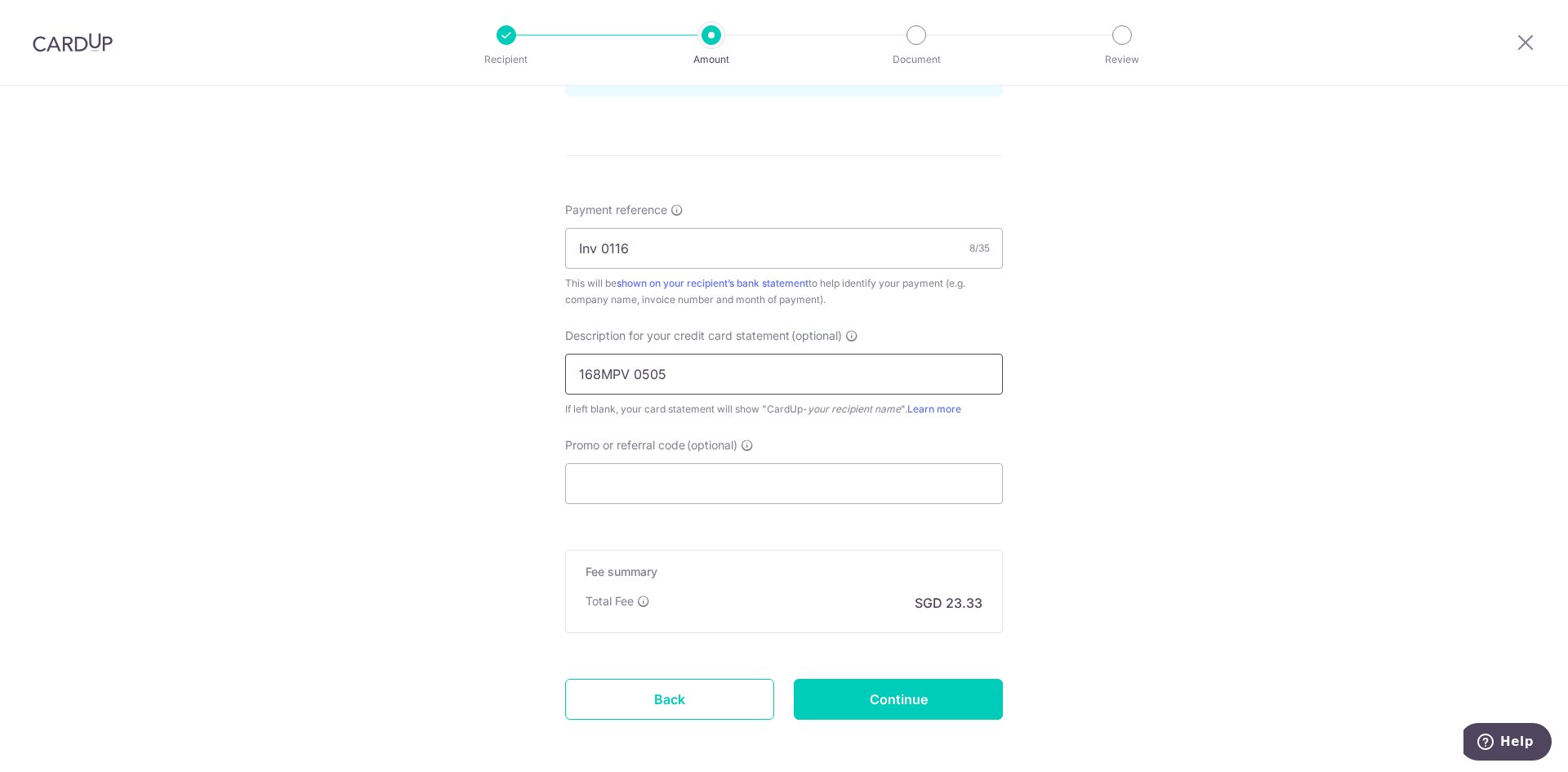
scroll to position [899, 0]
type input "168MPV 0505"
click at [752, 492] on input "Promo or referral code (optional)" at bounding box center [784, 482] width 438 height 41
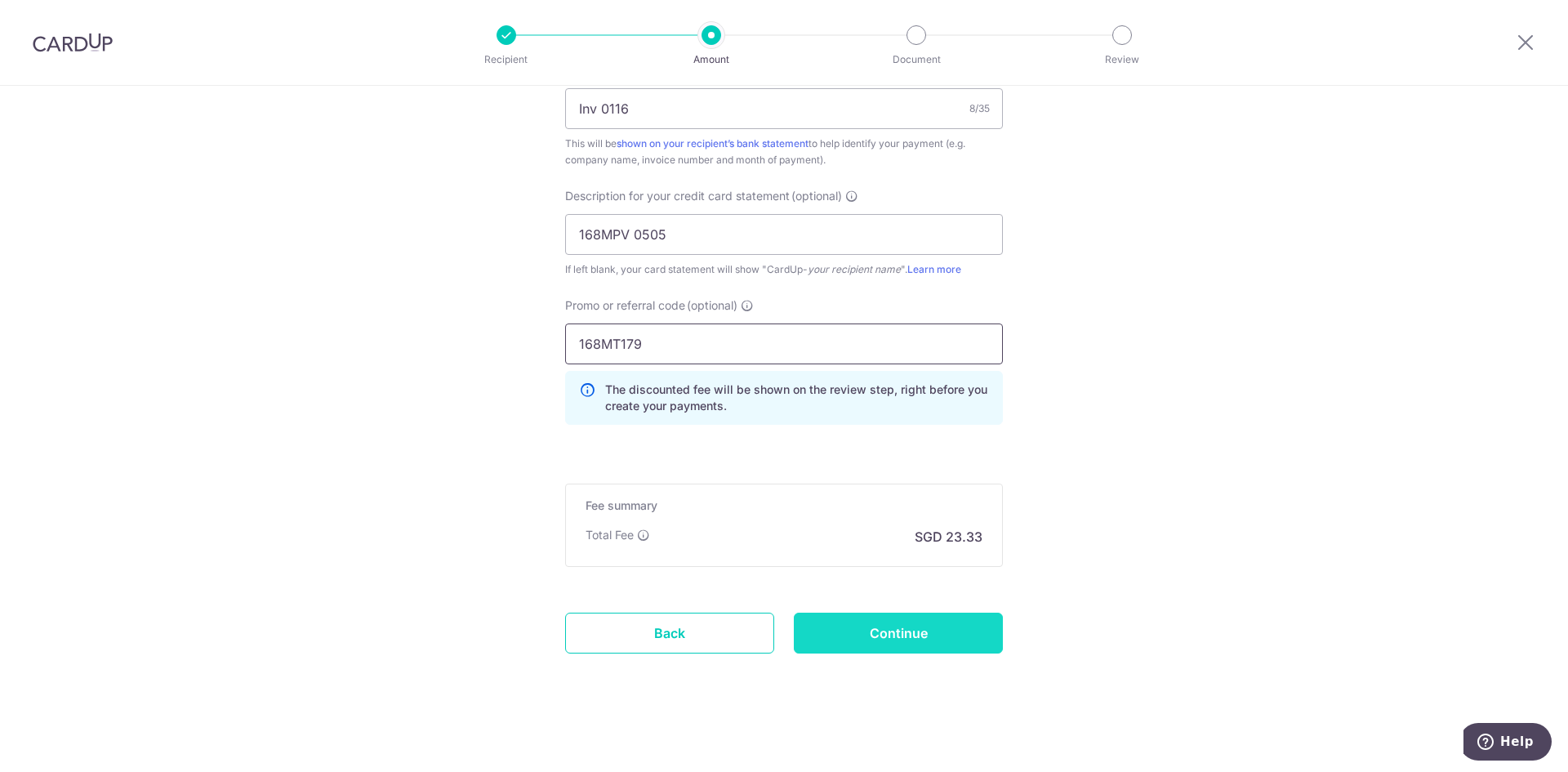
scroll to position [1041, 0]
type input "168MT179"
click at [916, 627] on input "Continue" at bounding box center [898, 629] width 209 height 41
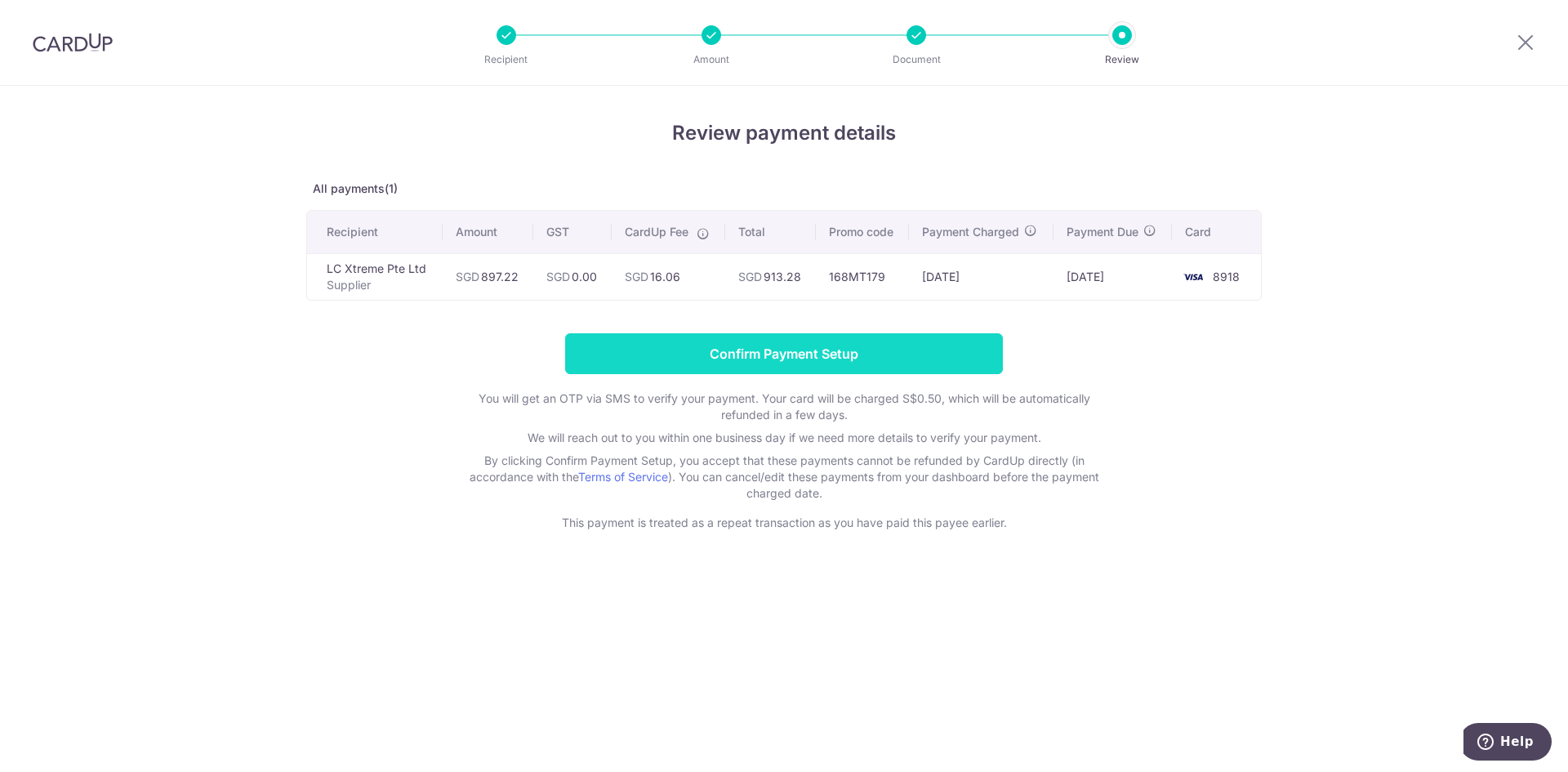
click at [823, 371] on input "Confirm Payment Setup" at bounding box center [784, 353] width 438 height 41
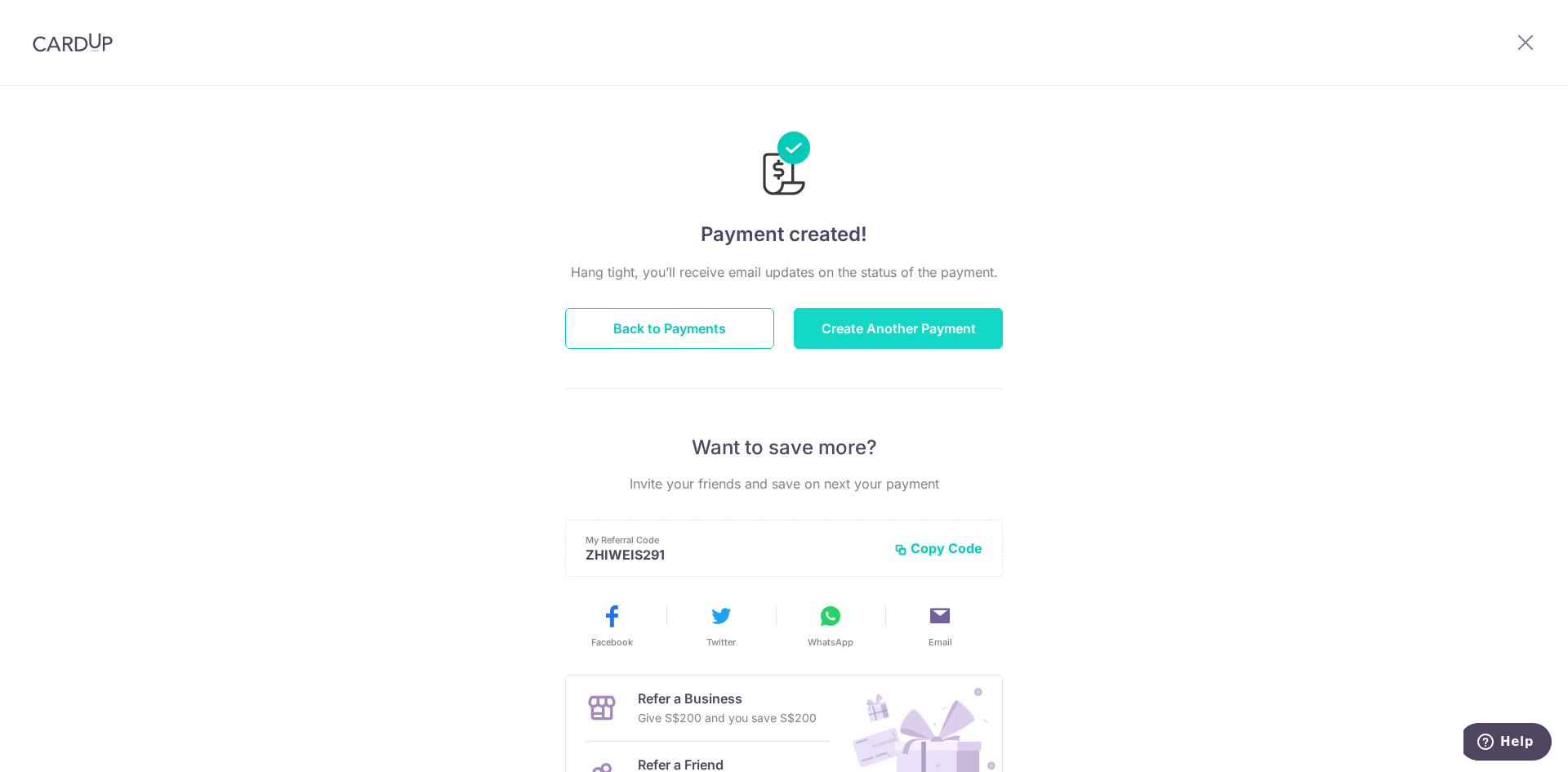
click at [867, 336] on button "Create Another Payment" at bounding box center [898, 328] width 209 height 41
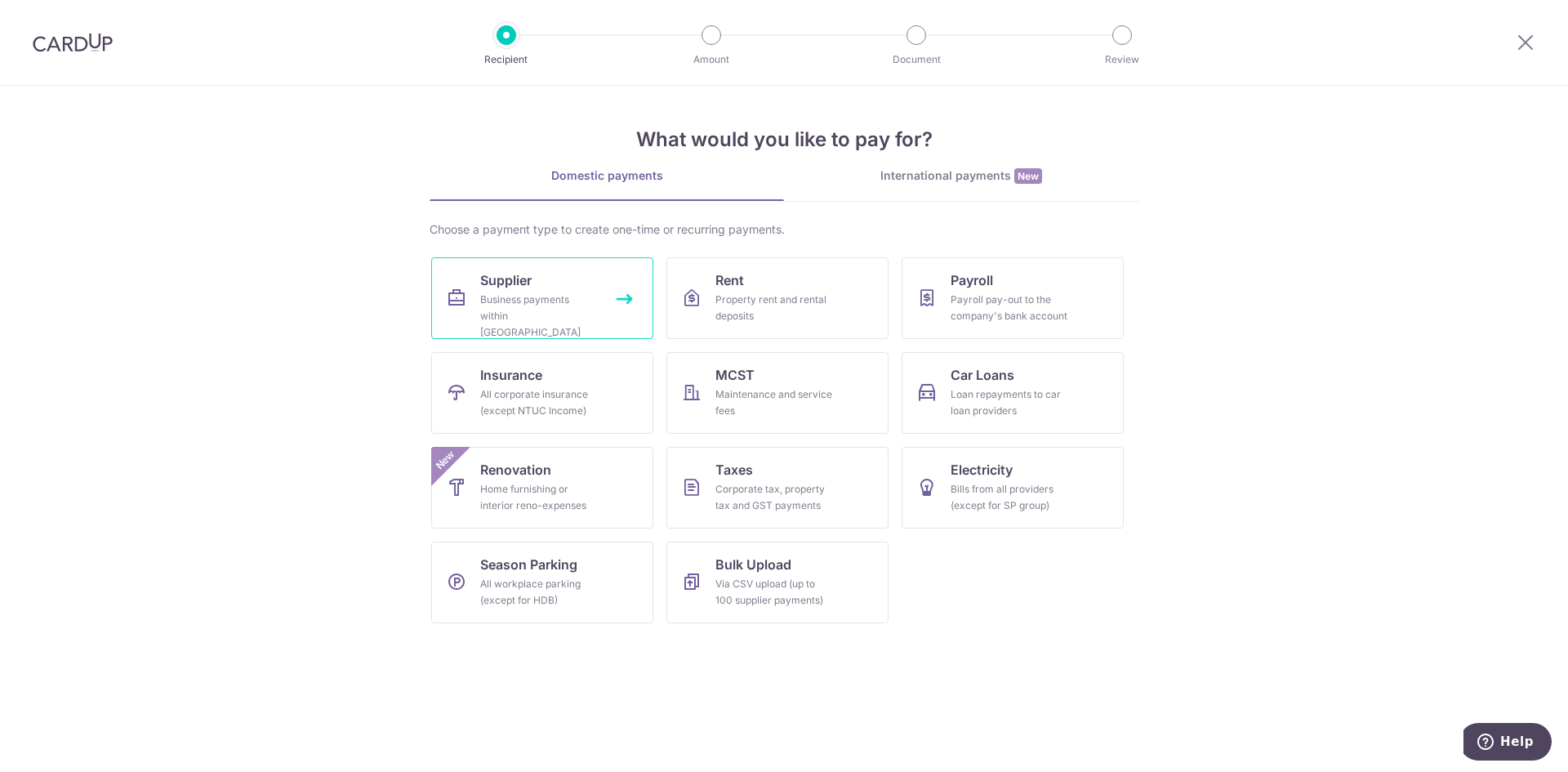
click at [619, 311] on link "Supplier Business payments within [GEOGRAPHIC_DATA]" at bounding box center [542, 299] width 222 height 82
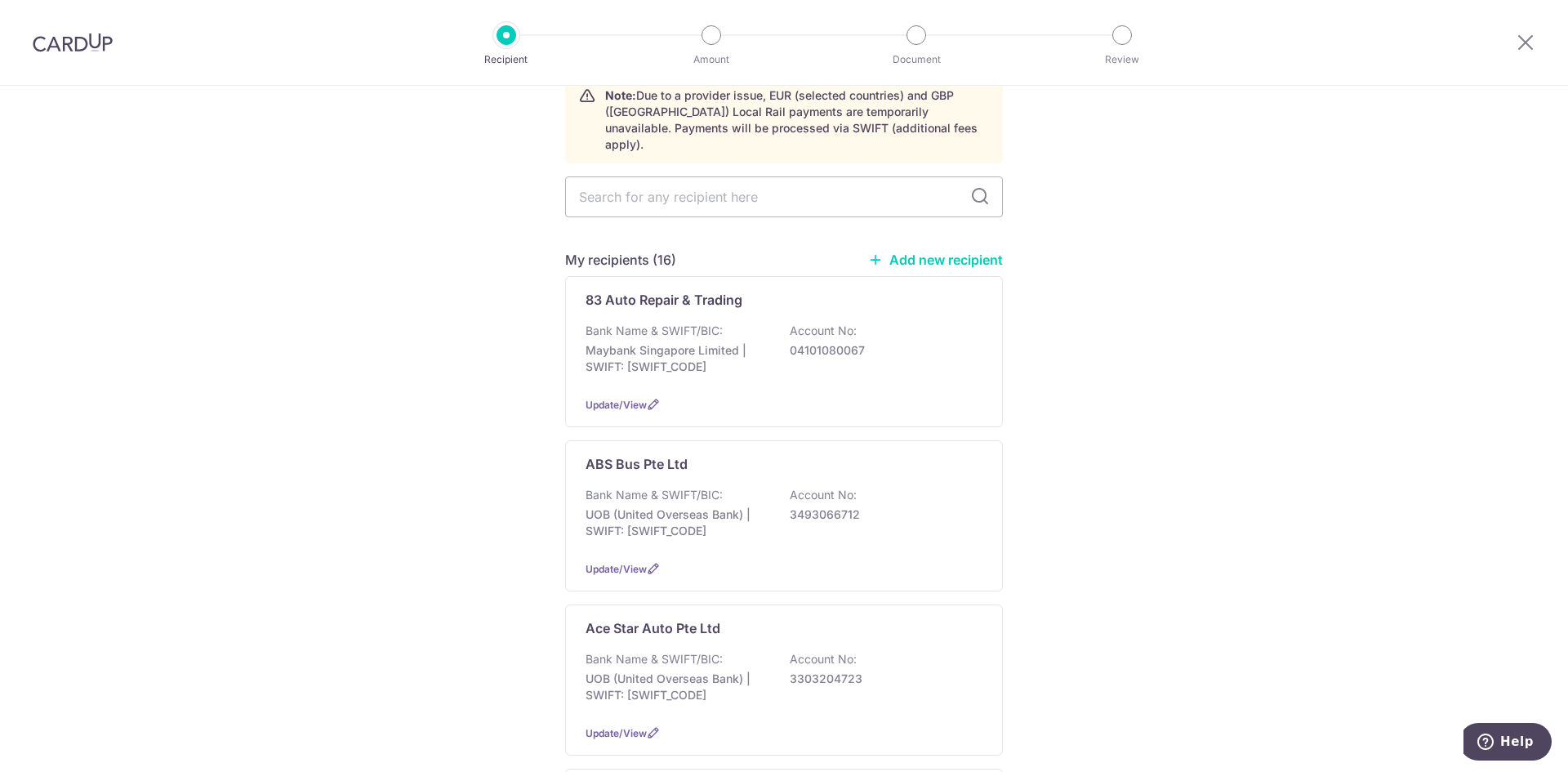
scroll to position [163, 0]
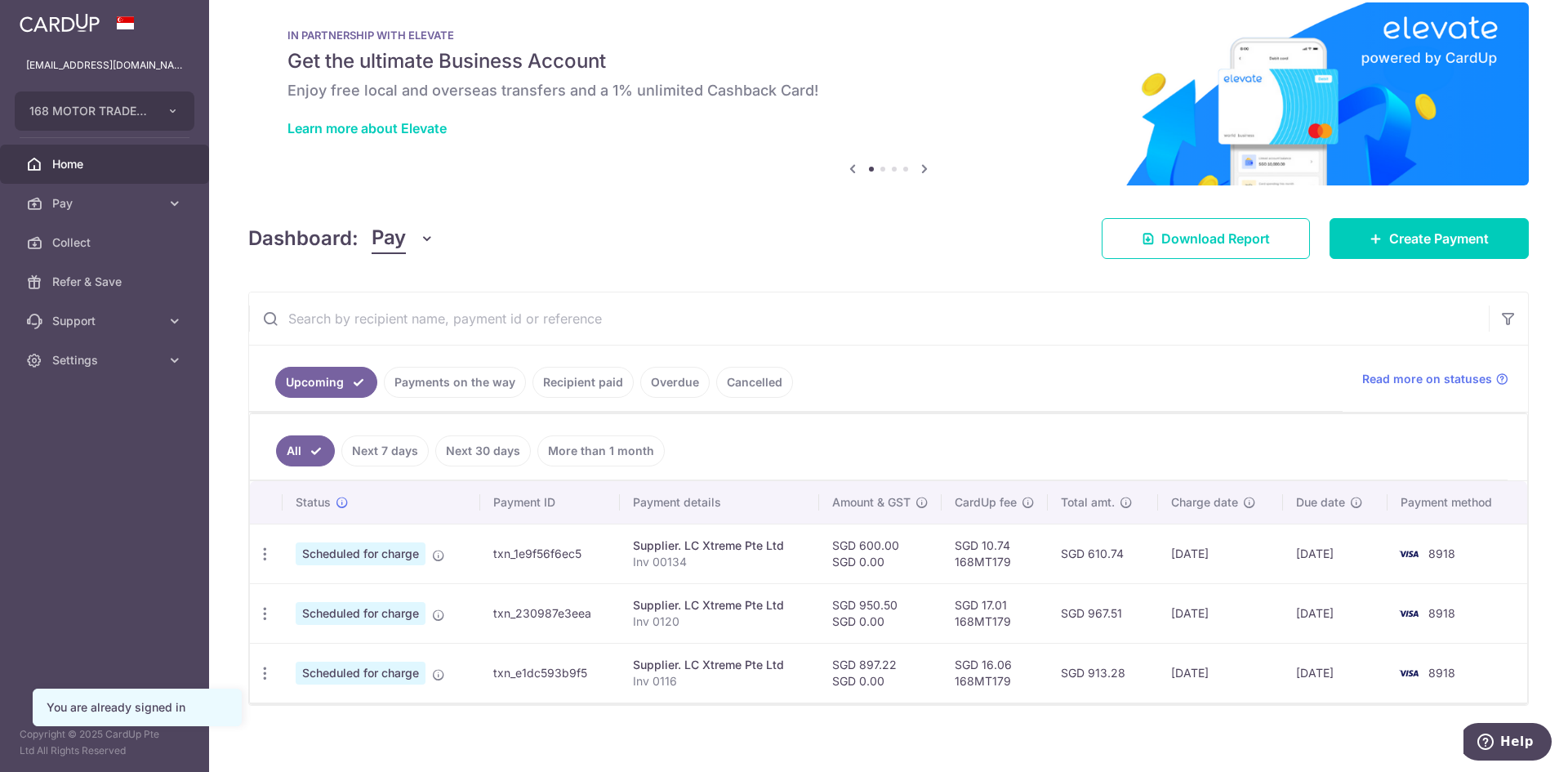
scroll to position [35, 0]
